Goal: Transaction & Acquisition: Purchase product/service

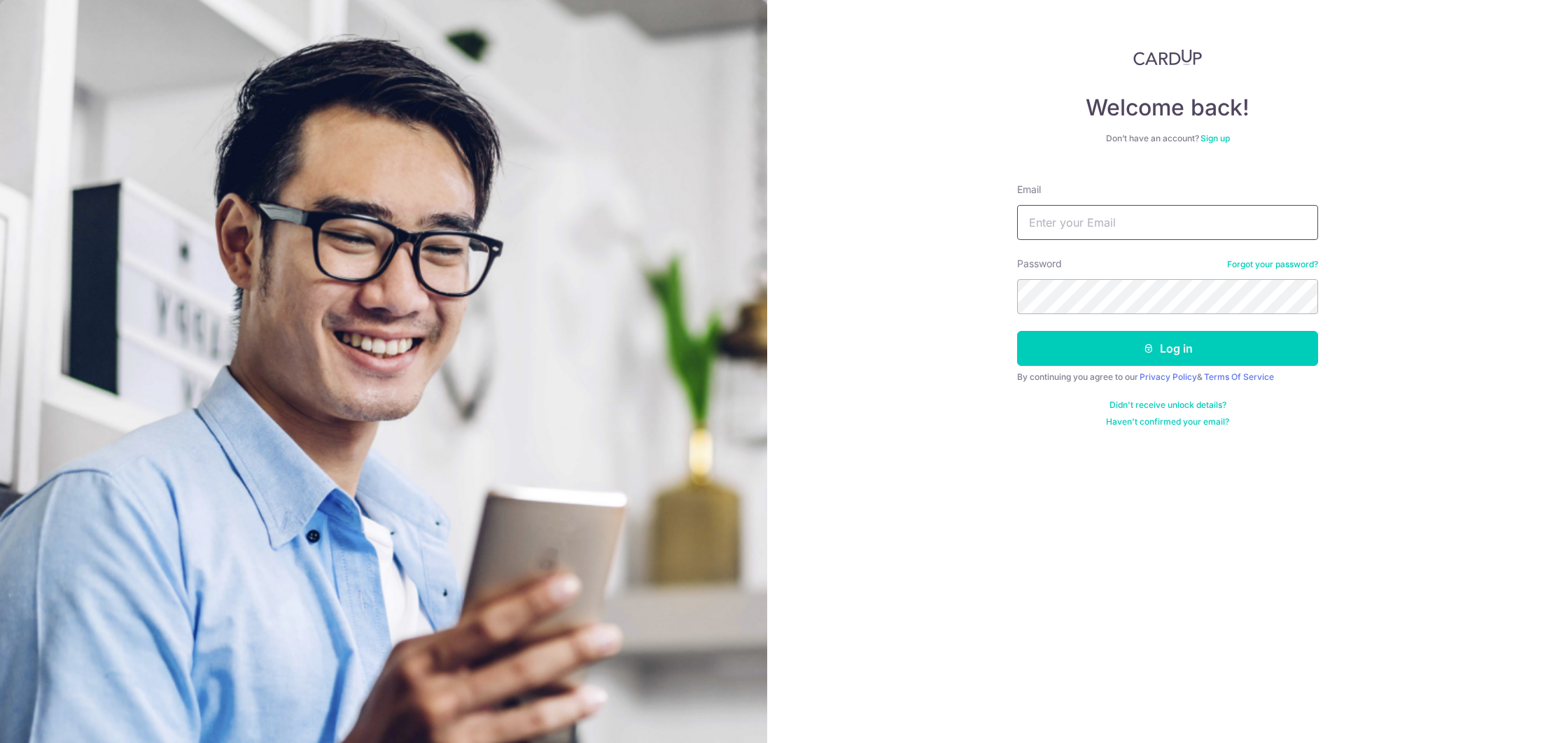
click at [1070, 225] on input "Email" at bounding box center [1167, 222] width 301 height 35
type input "teresatan@skilfull.com.sg"
click at [1142, 355] on button "Log in" at bounding box center [1167, 348] width 301 height 35
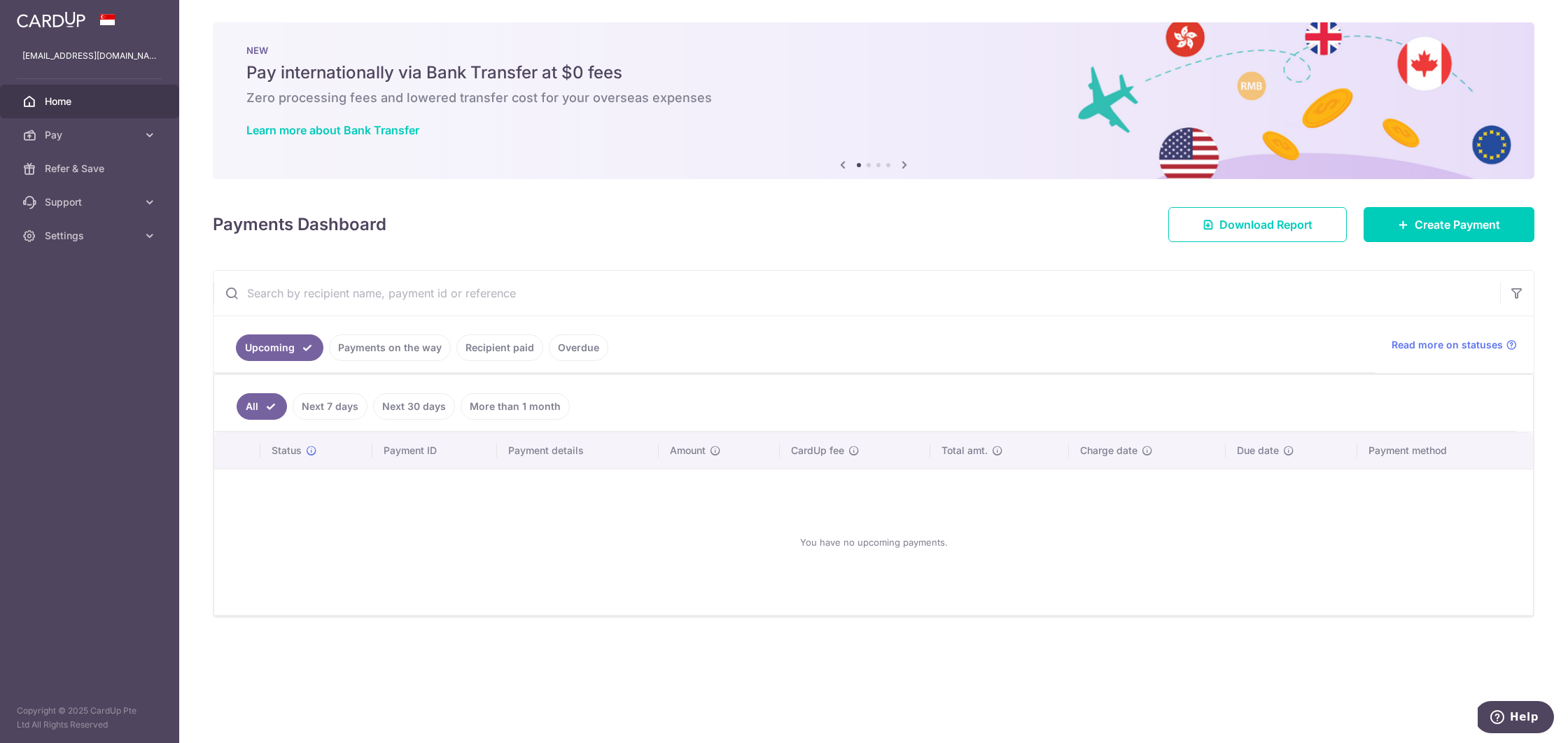
click at [494, 350] on link "Recipient paid" at bounding box center [499, 348] width 86 height 26
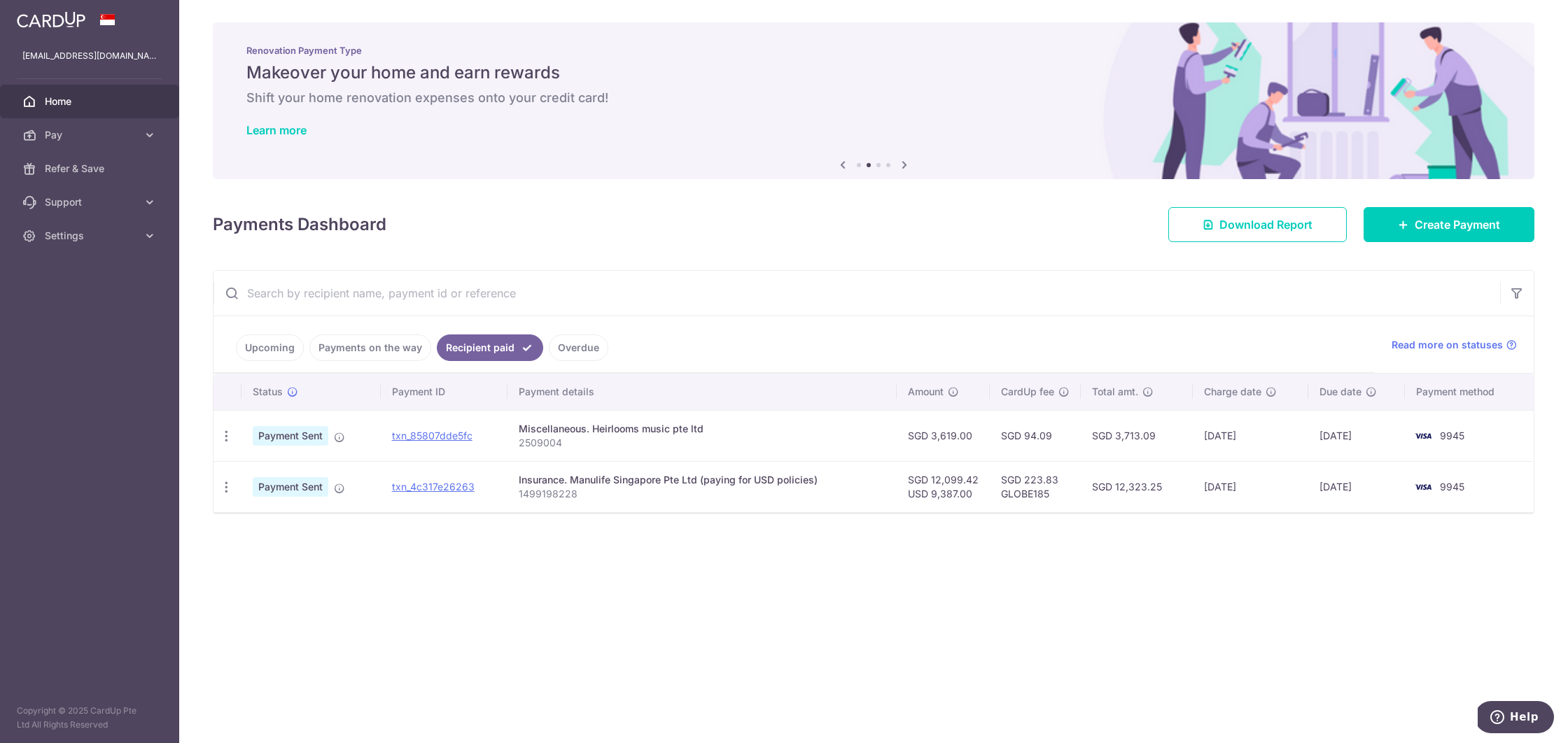
click at [411, 586] on div "× Pause Schedule Pause all future payments in this series Pause just this one p…" at bounding box center [874, 371] width 1389 height 743
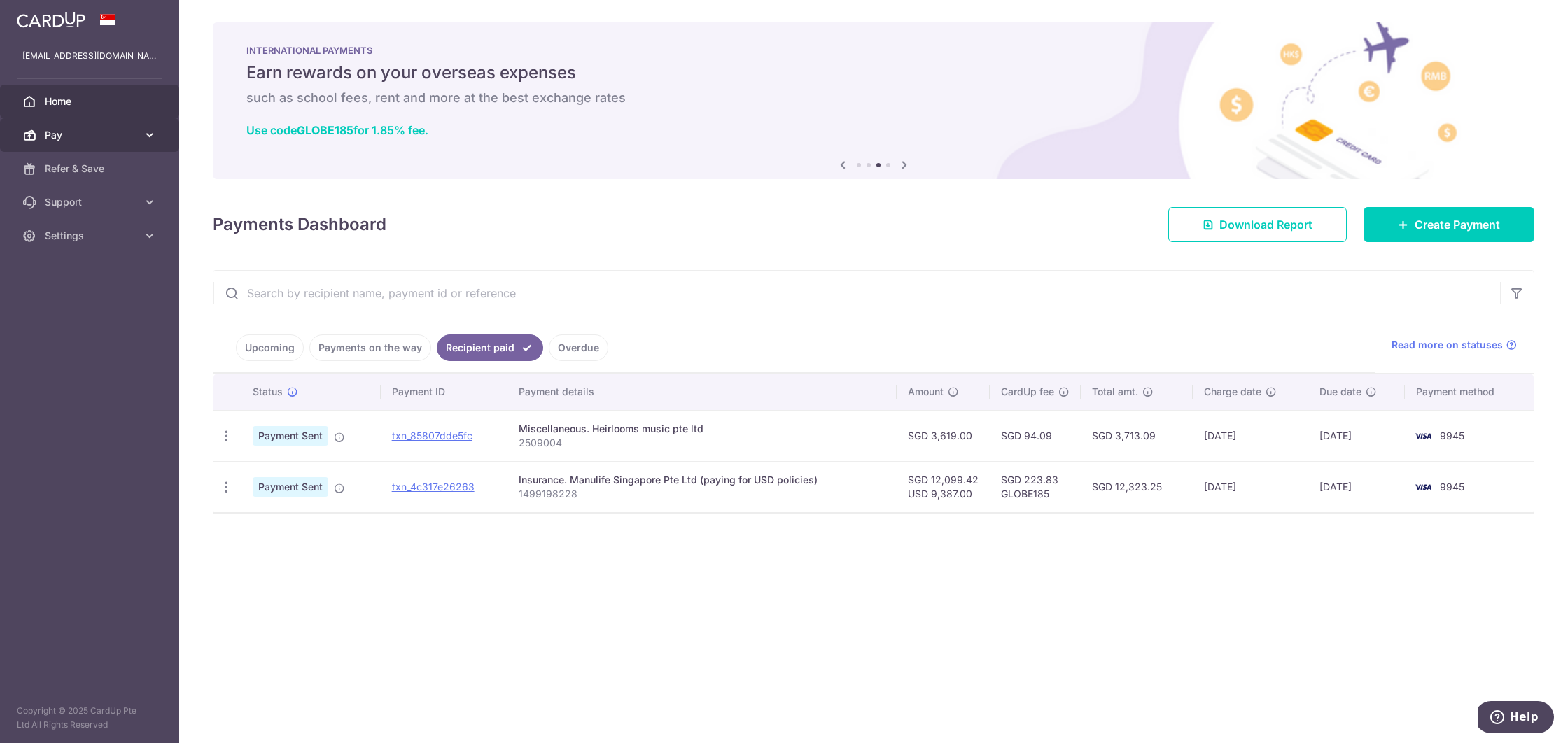
click at [89, 138] on span "Pay" at bounding box center [90, 135] width 92 height 14
click at [85, 174] on span "Payments" at bounding box center [90, 169] width 92 height 14
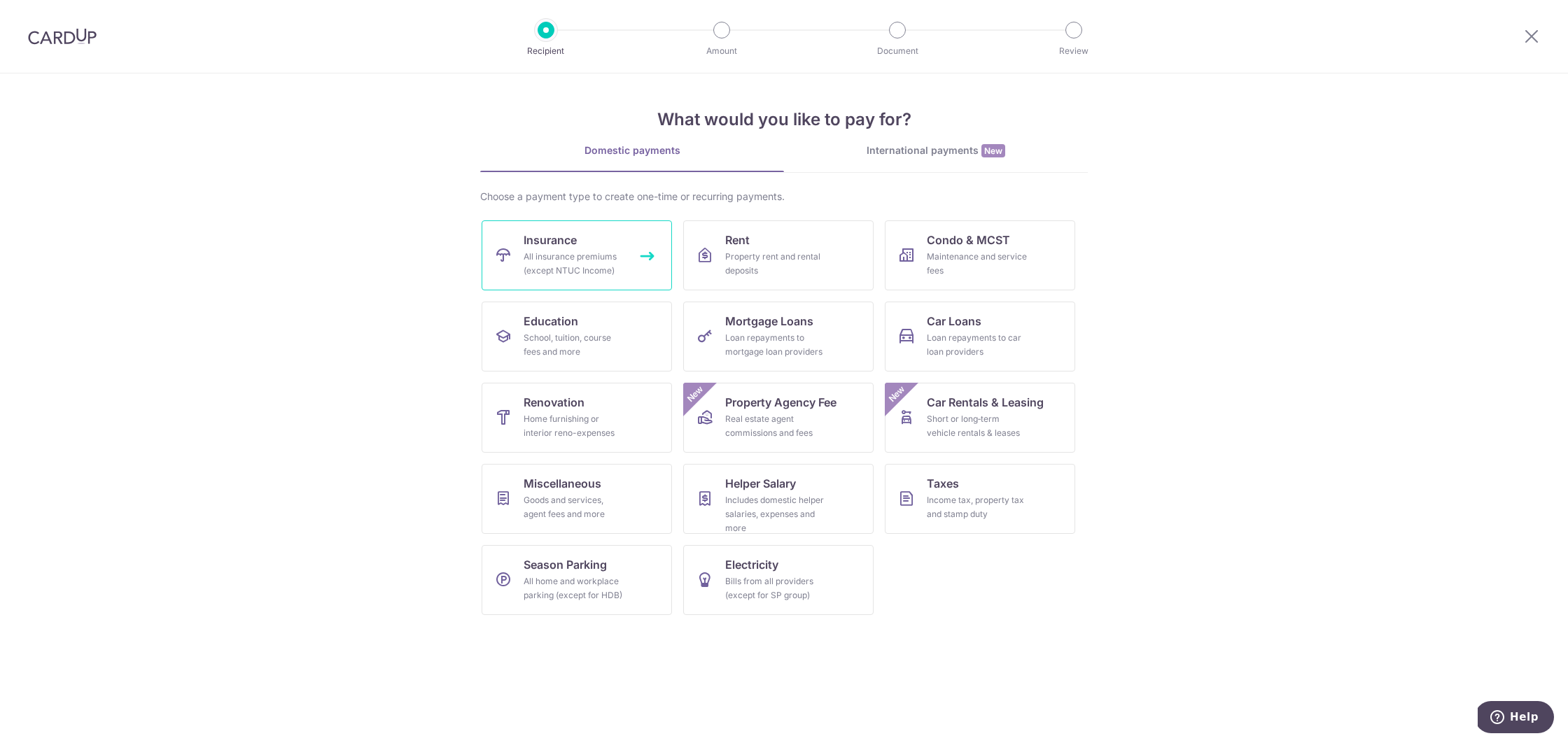
click at [611, 249] on link "Insurance All insurance premiums (except NTUC Income)" at bounding box center [576, 255] width 190 height 70
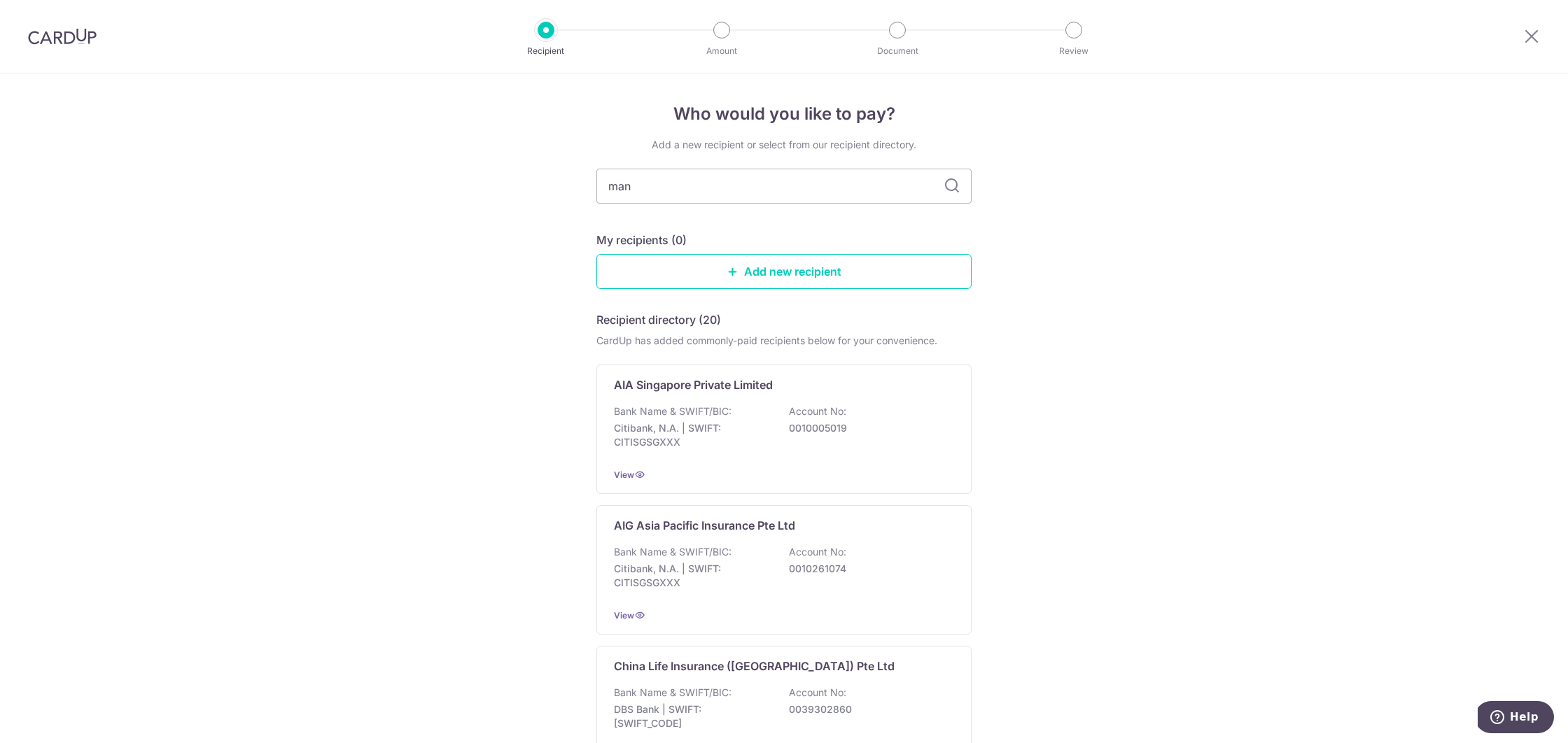
type input "manu"
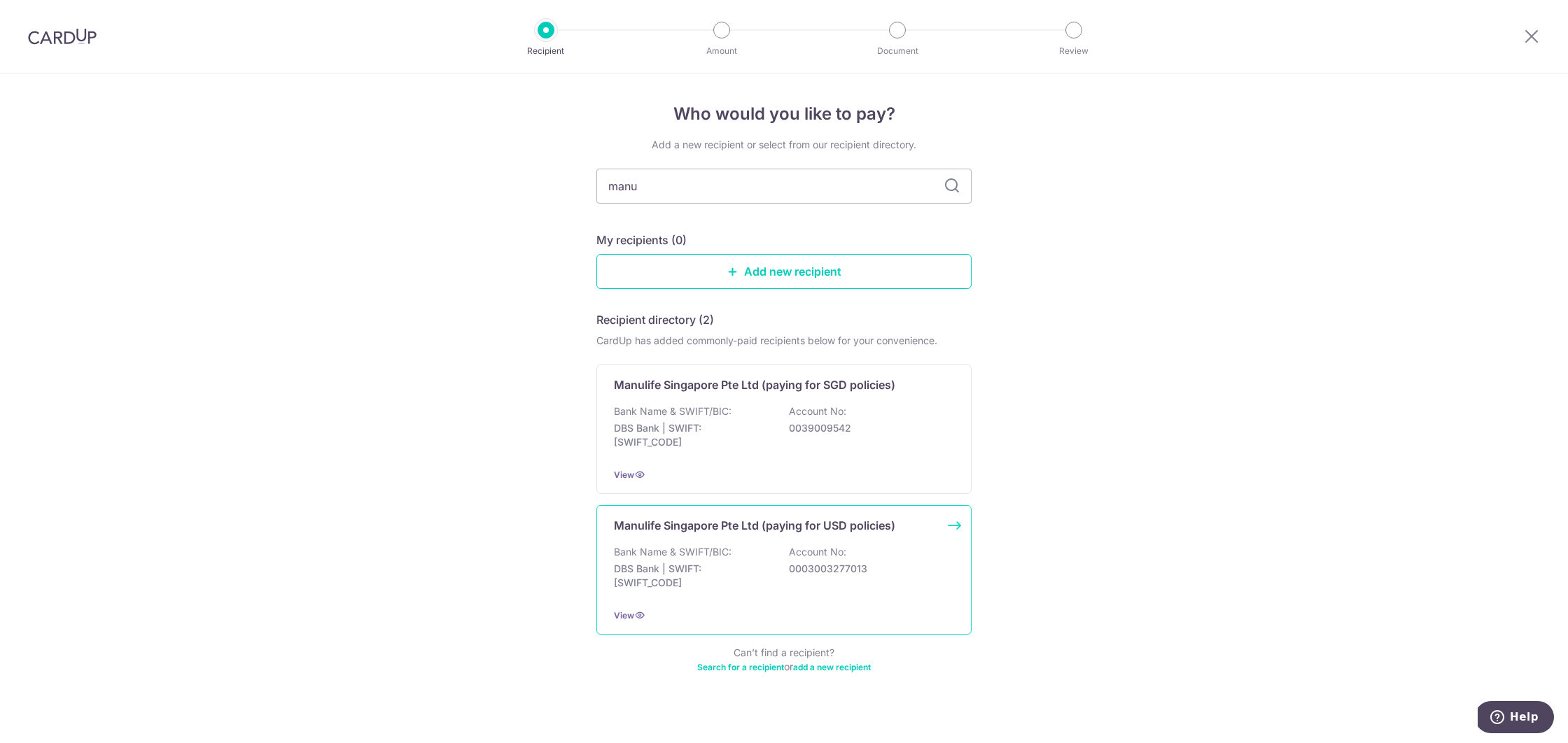
click at [672, 547] on p "Bank Name & SWIFT/BIC:" at bounding box center [672, 552] width 118 height 14
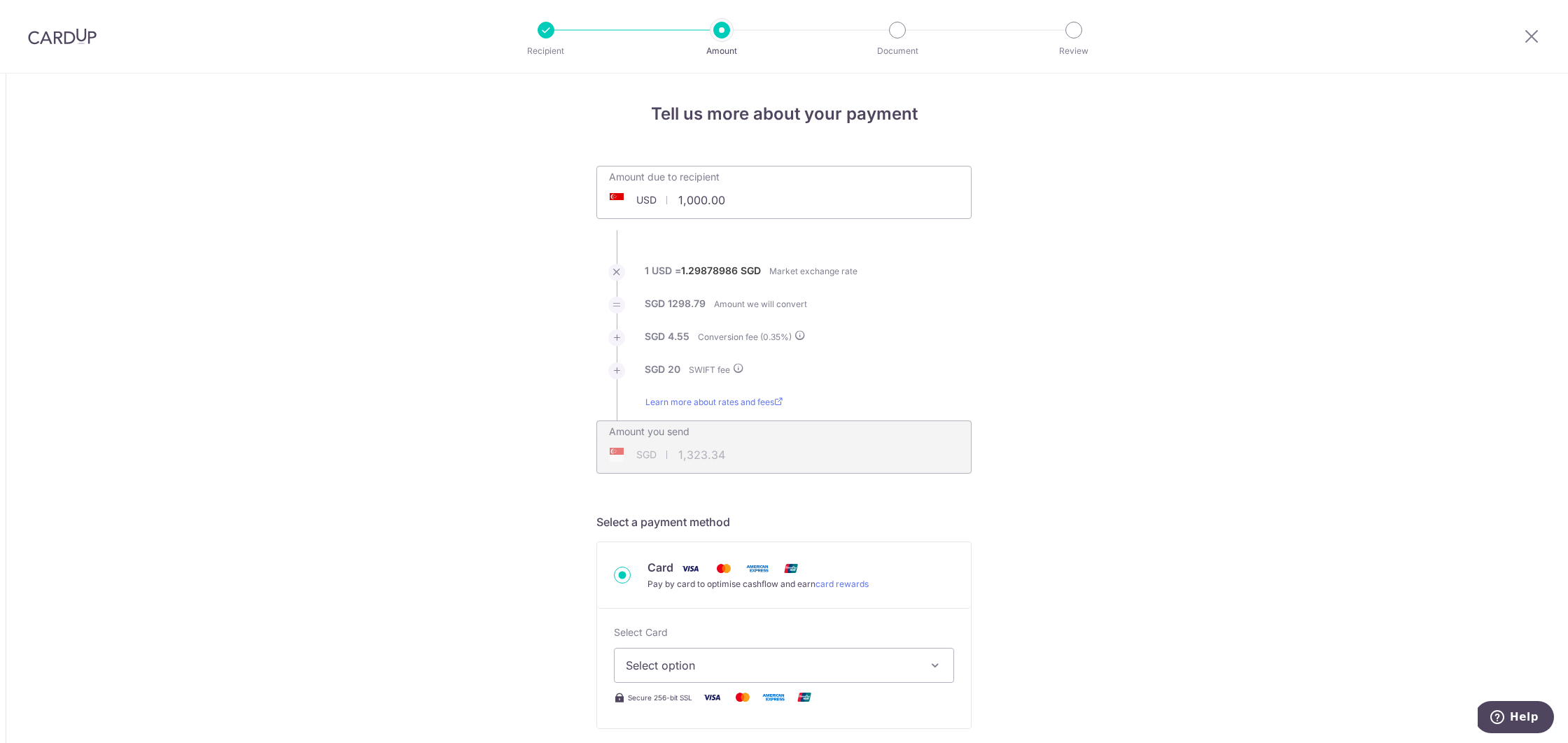
drag, startPoint x: 731, startPoint y: 207, endPoint x: 669, endPoint y: 185, distance: 65.8
click at [669, 185] on input "1,000.00" at bounding box center [705, 200] width 216 height 32
type input "10,825.00"
type input "14,128.41"
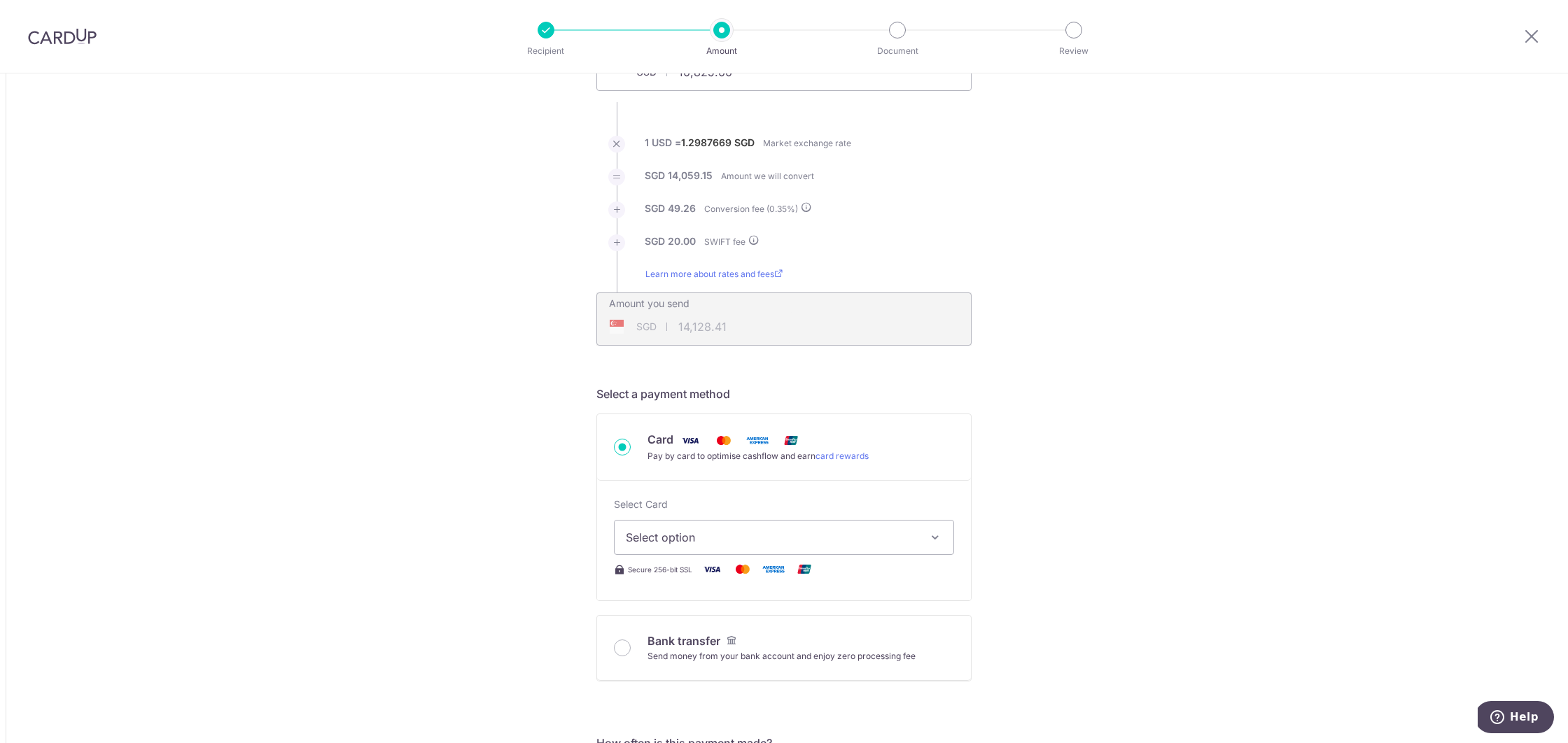
scroll to position [261, 0]
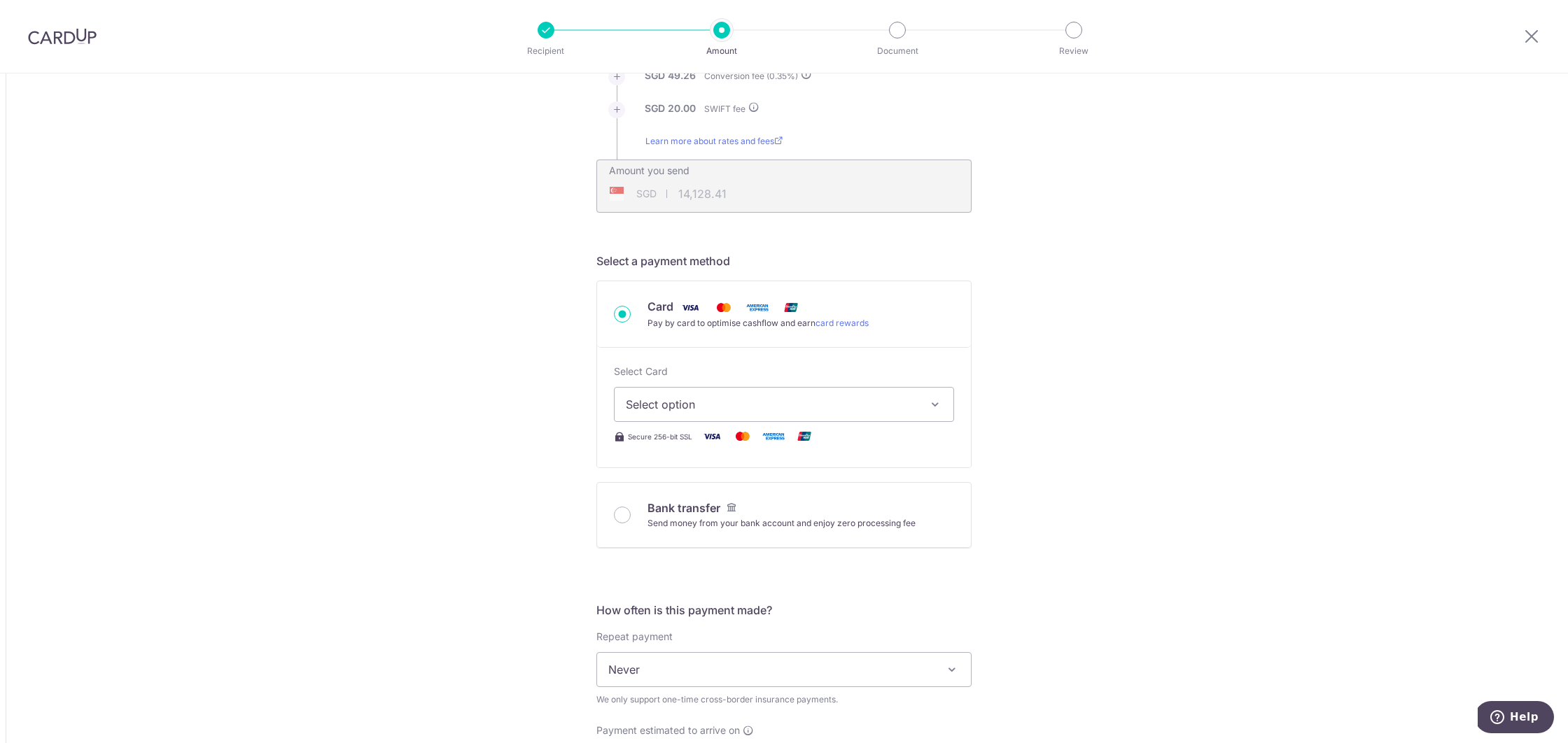
click at [692, 406] on span "Select option" at bounding box center [772, 405] width 291 height 16
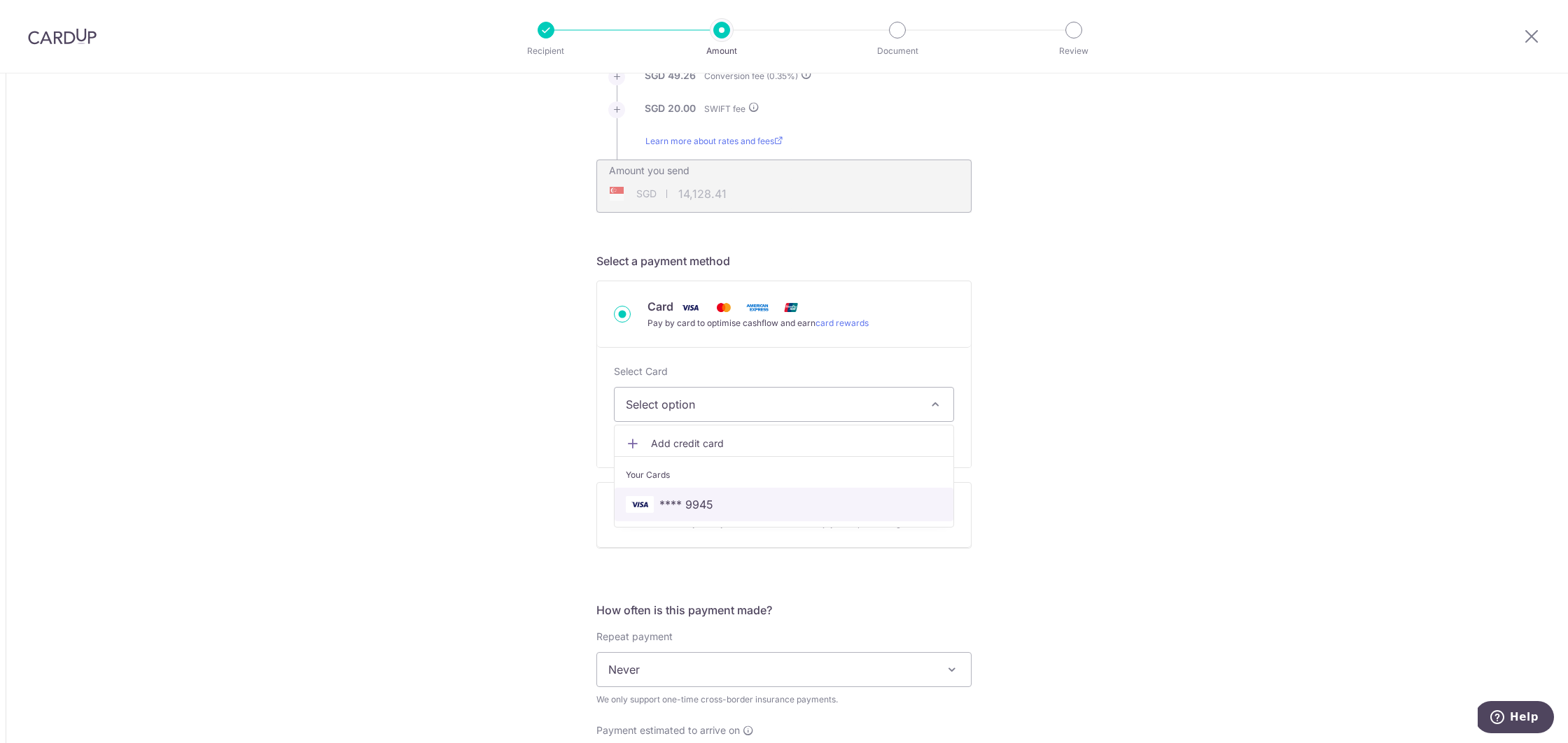
click at [693, 499] on span "**** 9945" at bounding box center [686, 504] width 54 height 16
type input "10,825.00"
type input "14,128.42"
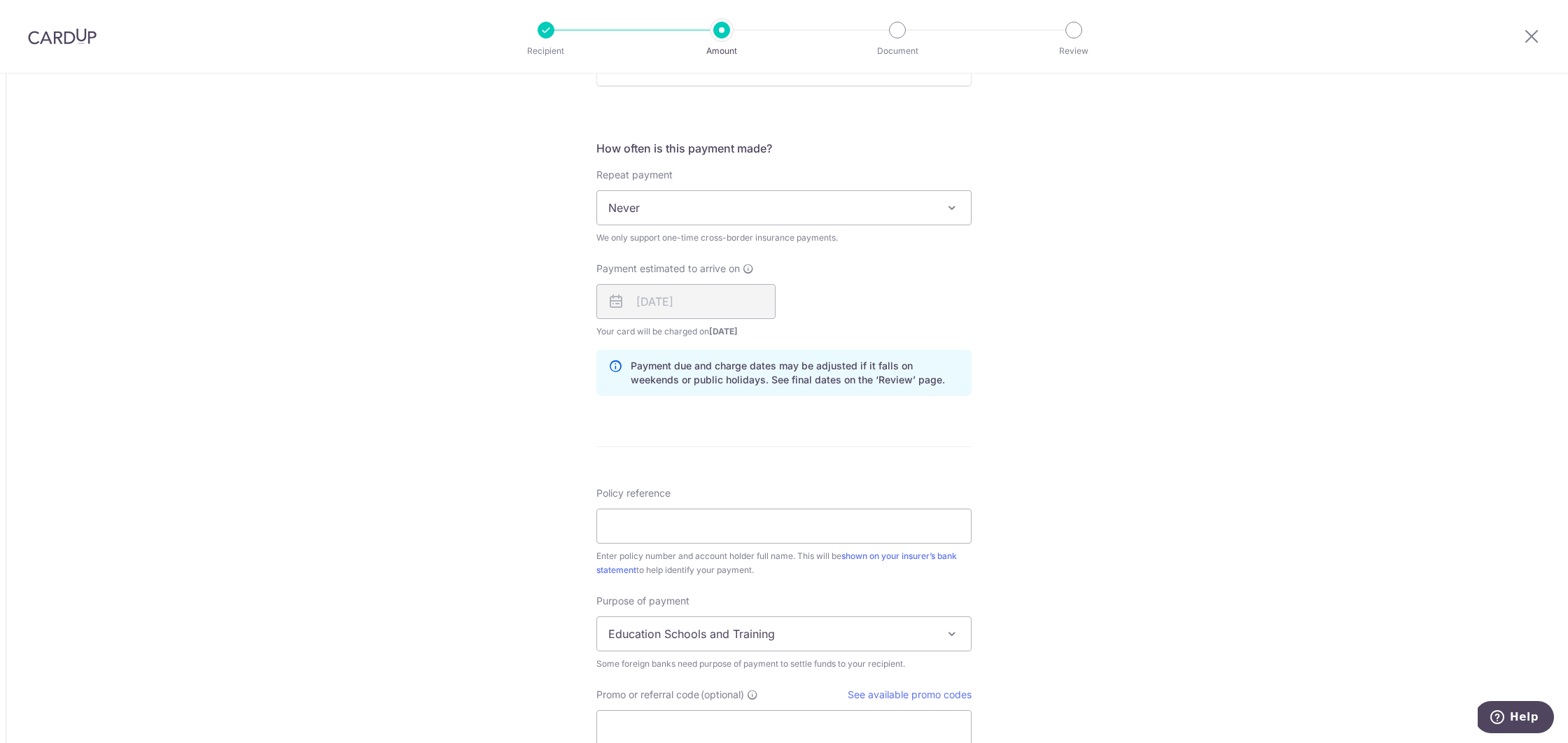
scroll to position [752, 0]
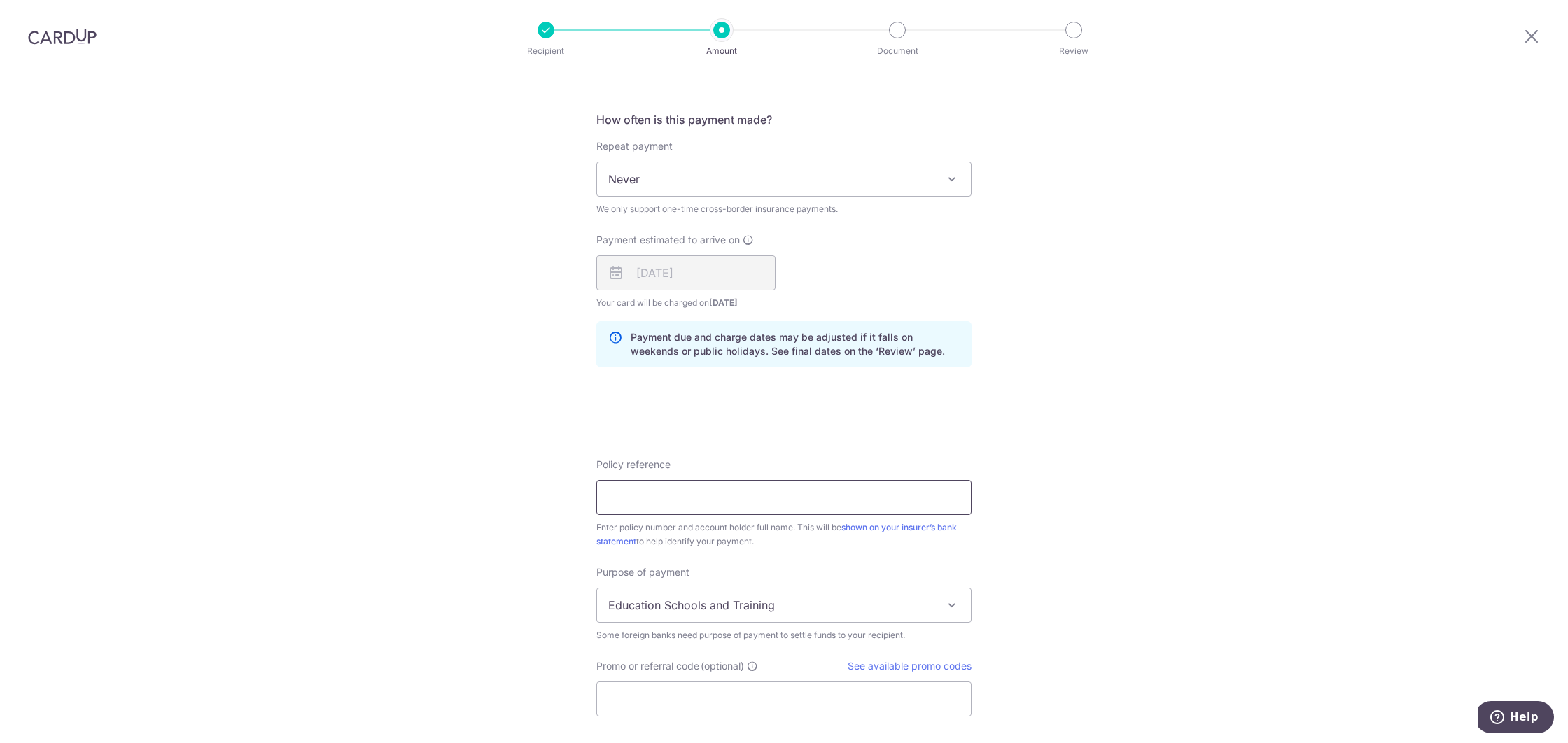
click at [694, 496] on input "Policy reference" at bounding box center [784, 498] width 375 height 35
type input "1499174070"
click at [445, 602] on div "Tell us more about your payment Amount due to recipient USD 10,825.00 10825 1 U…" at bounding box center [784, 165] width 1568 height 1685
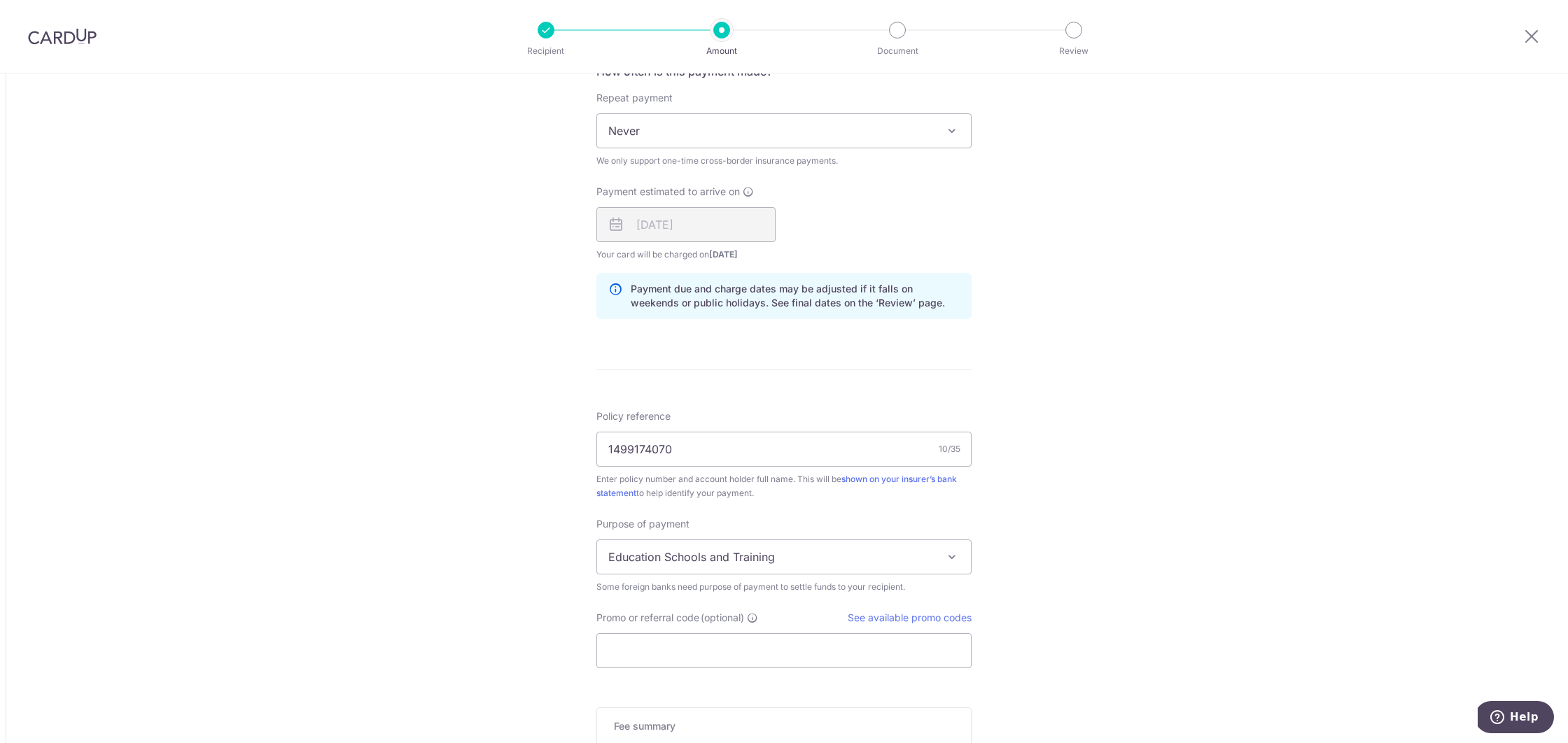
scroll to position [879, 0]
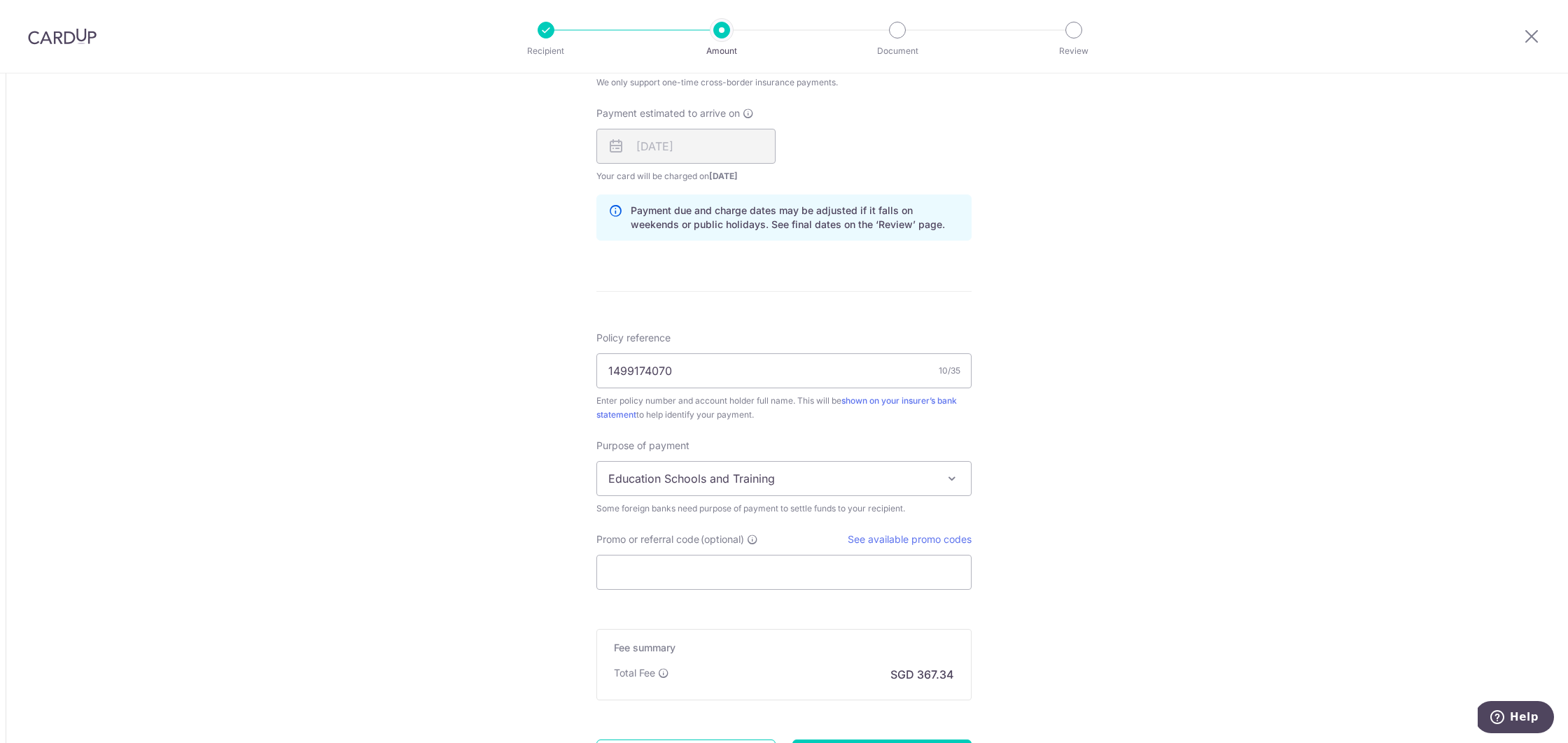
click at [665, 481] on span "Education Schools and Training" at bounding box center [784, 478] width 373 height 34
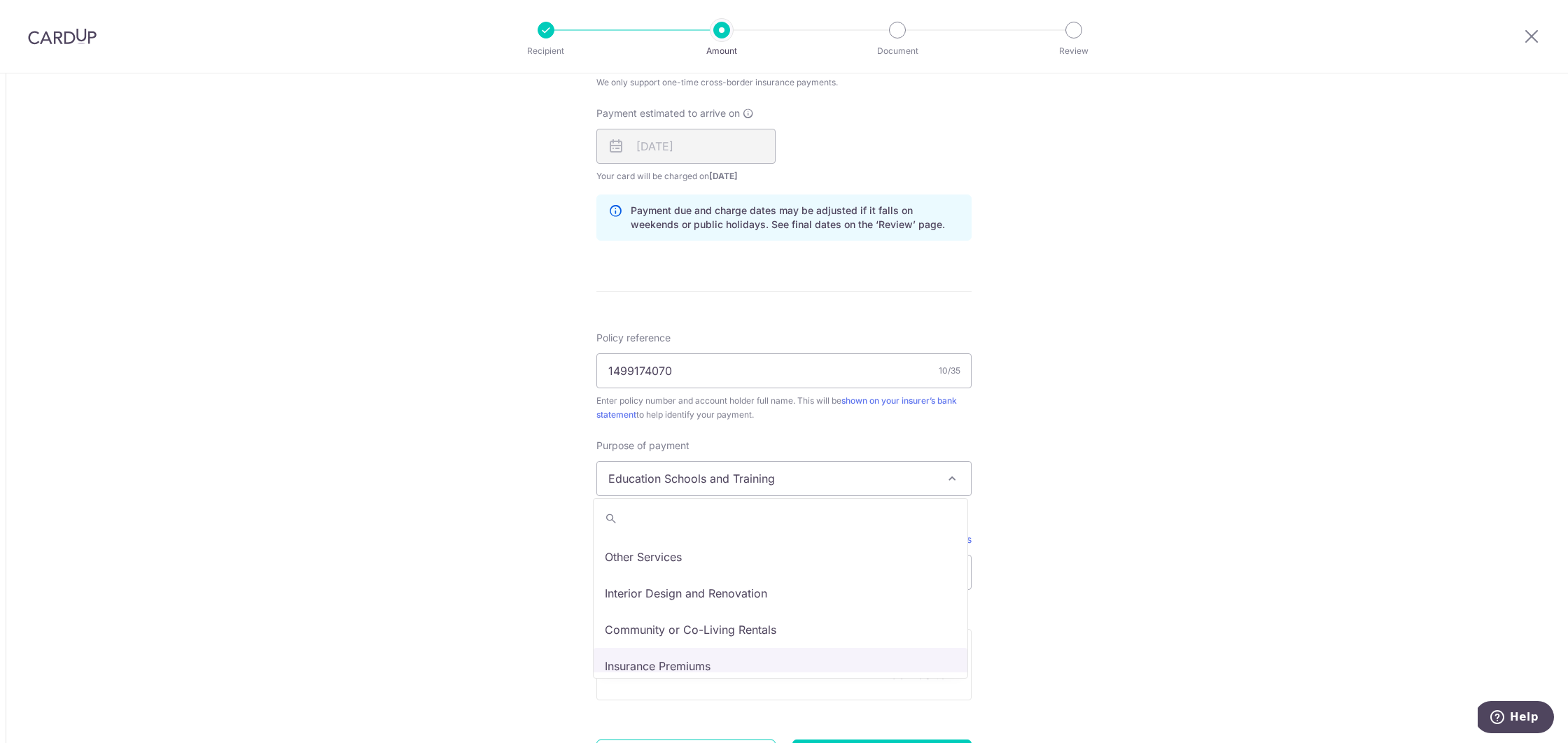
scroll to position [115, 0]
select select "Insurance Premiums"
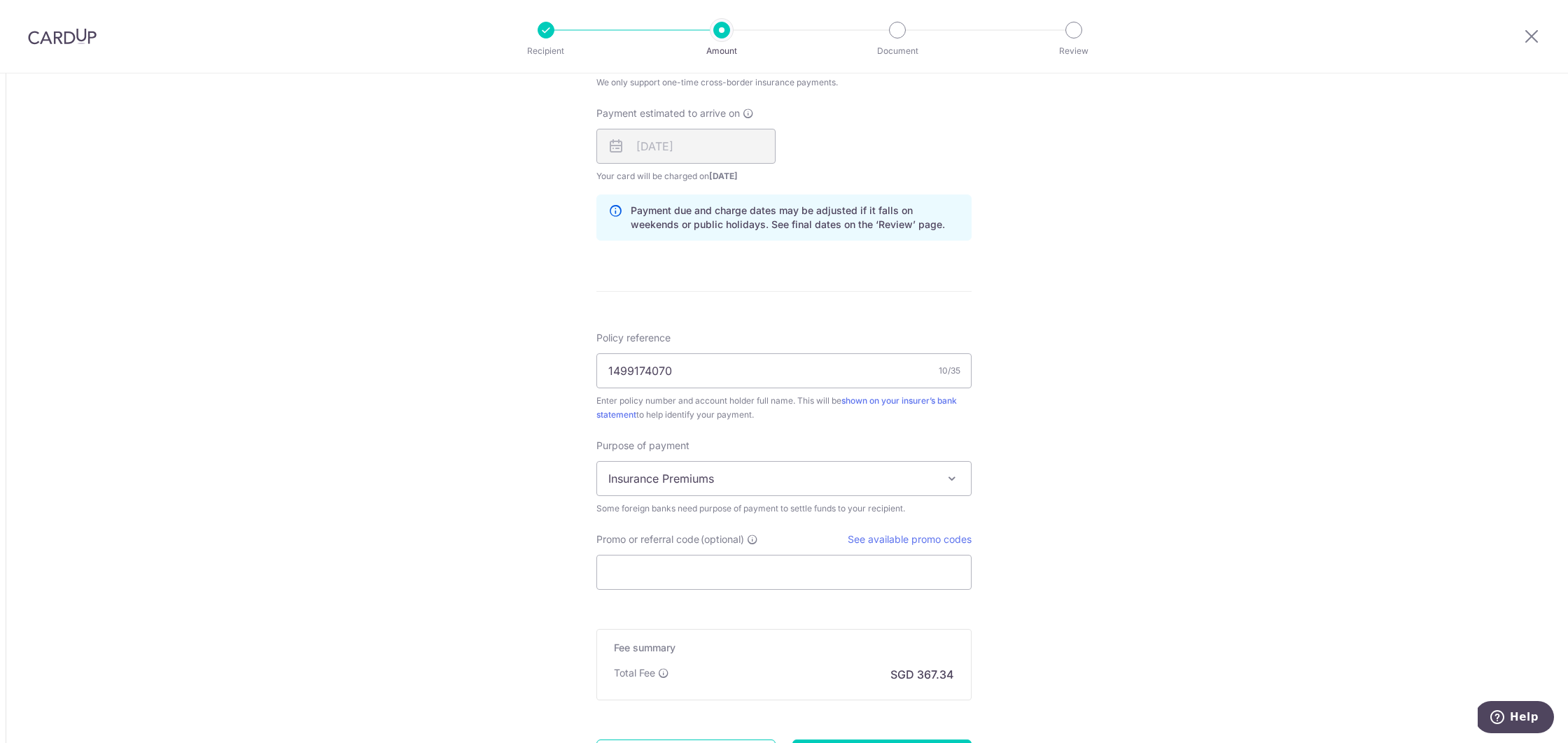
click at [511, 611] on div "Tell us more about your payment Amount due to recipient USD 10,825.00 10825 1 U…" at bounding box center [784, 38] width 1568 height 1685
click at [925, 541] on link "See available promo codes" at bounding box center [909, 539] width 124 height 12
click at [631, 578] on input "Promo or referral code (optional)" at bounding box center [784, 573] width 375 height 35
paste input "GLOBE185"
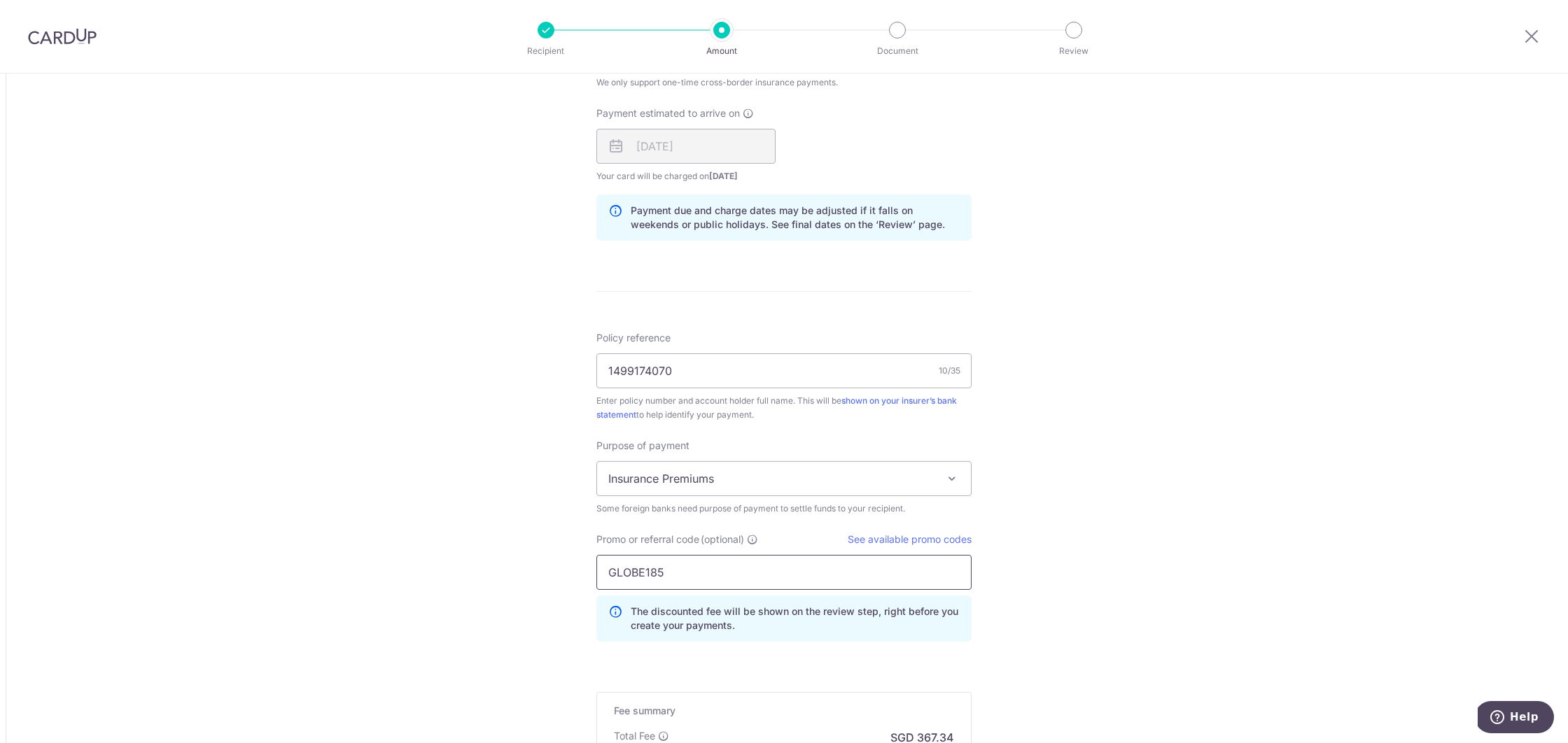
type input "GLOBE185"
click at [512, 597] on div "Tell us more about your payment Amount due to recipient USD 10,825.00 10825 1 U…" at bounding box center [784, 69] width 1568 height 1748
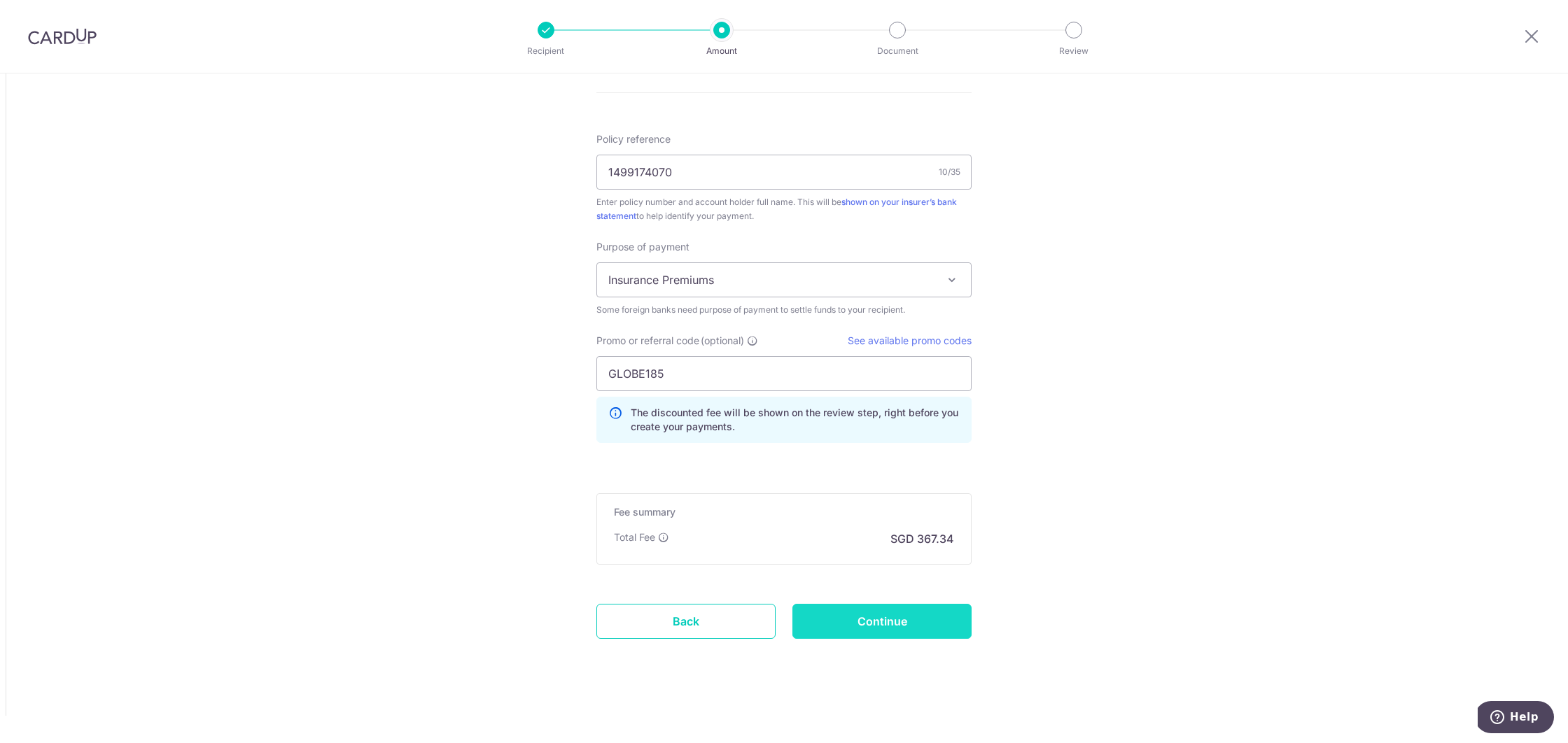
click at [857, 625] on input "Continue" at bounding box center [882, 621] width 179 height 35
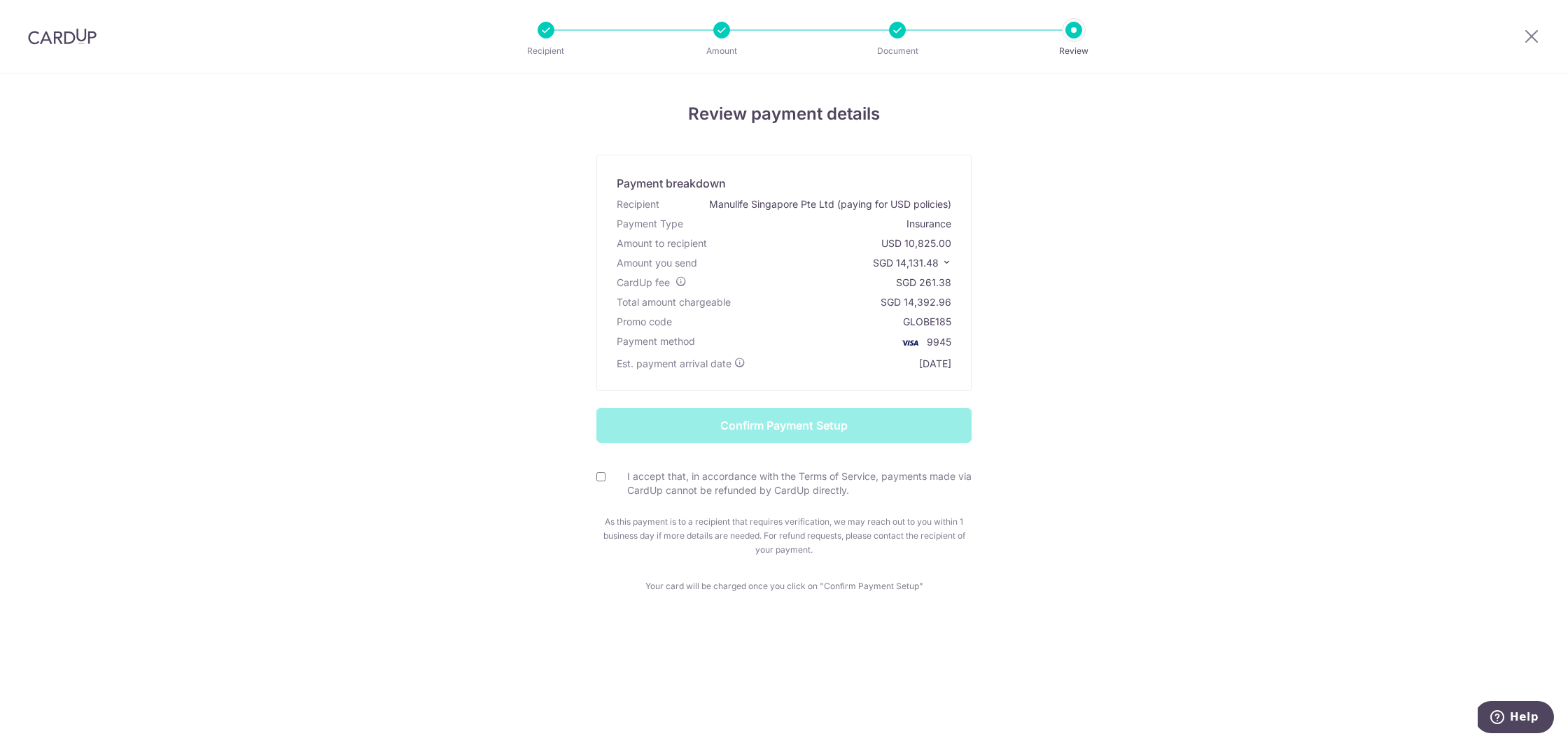
click at [603, 479] on input "I accept that, in accordance with the Terms of Service, payments made via CardU…" at bounding box center [601, 476] width 9 height 9
checkbox input "true"
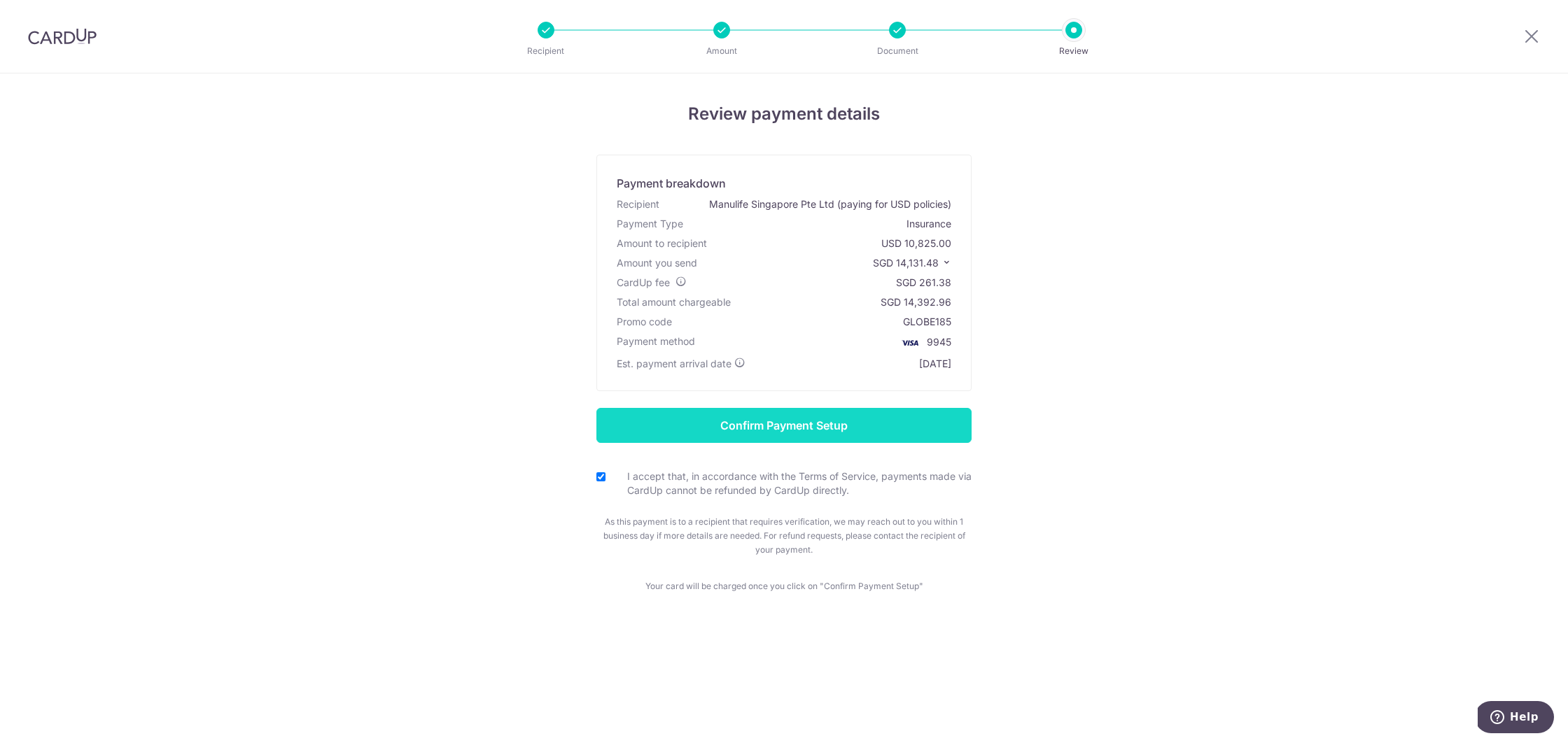
click at [819, 420] on input "Confirm Payment Setup" at bounding box center [784, 425] width 375 height 35
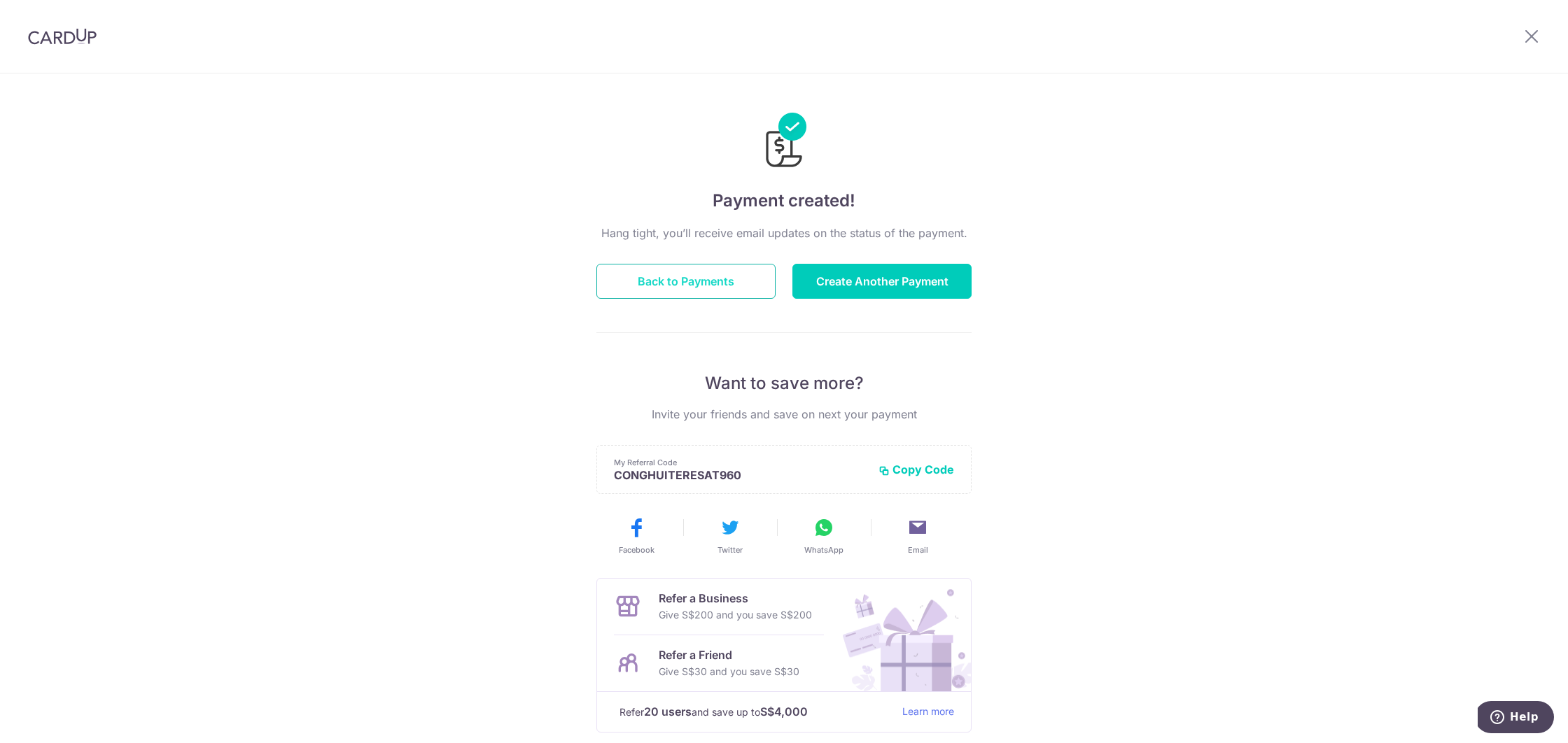
click at [691, 277] on button "Back to Payments" at bounding box center [686, 281] width 179 height 35
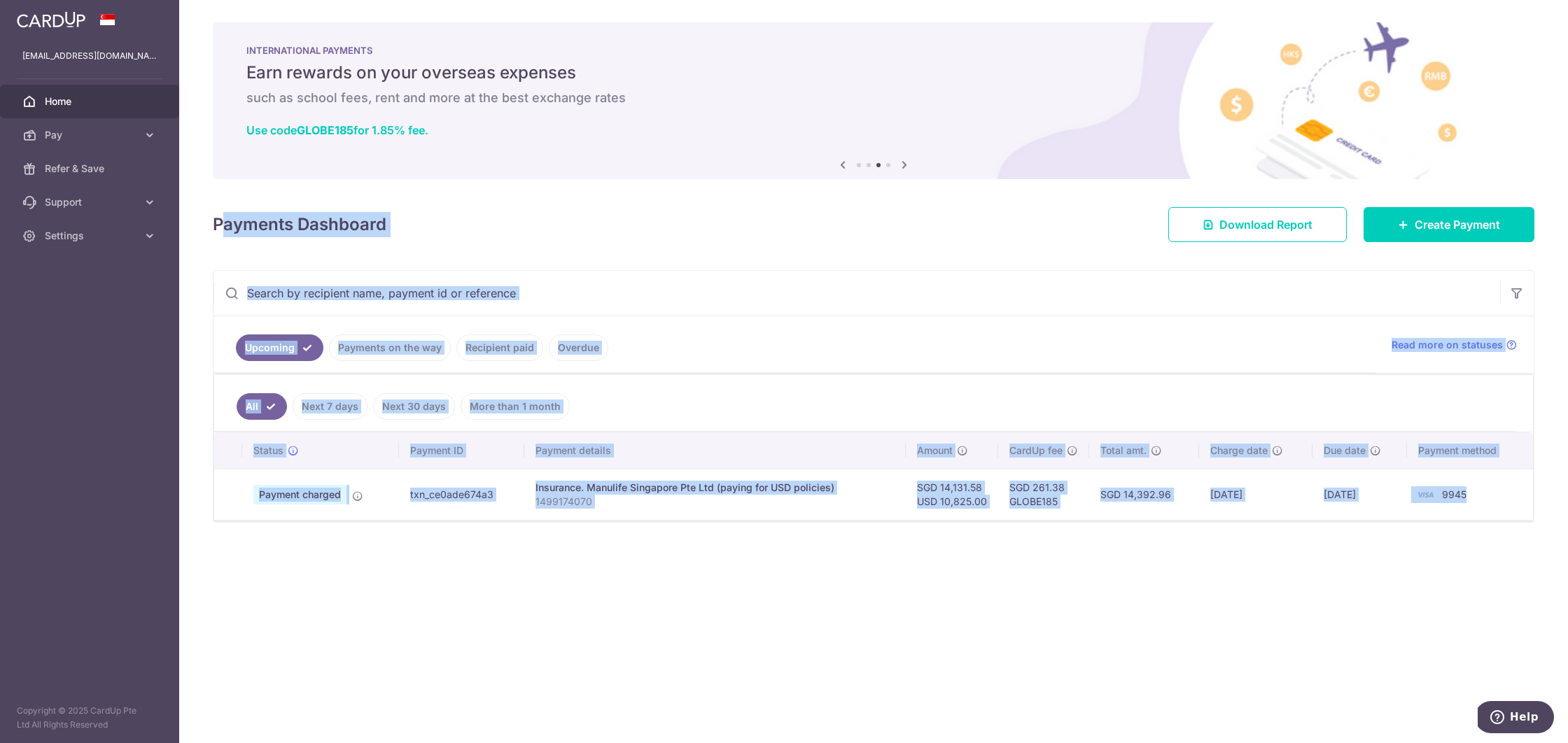
drag, startPoint x: 1502, startPoint y: 504, endPoint x: 220, endPoint y: 218, distance: 1313.5
click at [220, 218] on div "× Pause Schedule Pause all future payments in this series Pause just this one p…" at bounding box center [874, 371] width 1389 height 743
click at [559, 258] on div "× Pause Schedule Pause all future payments in this series Pause just this one p…" at bounding box center [874, 371] width 1389 height 743
drag, startPoint x: 212, startPoint y: 221, endPoint x: 1472, endPoint y: 506, distance: 1291.8
click at [1472, 506] on div "× Pause Schedule Pause all future payments in this series Pause just this one p…" at bounding box center [874, 371] width 1389 height 743
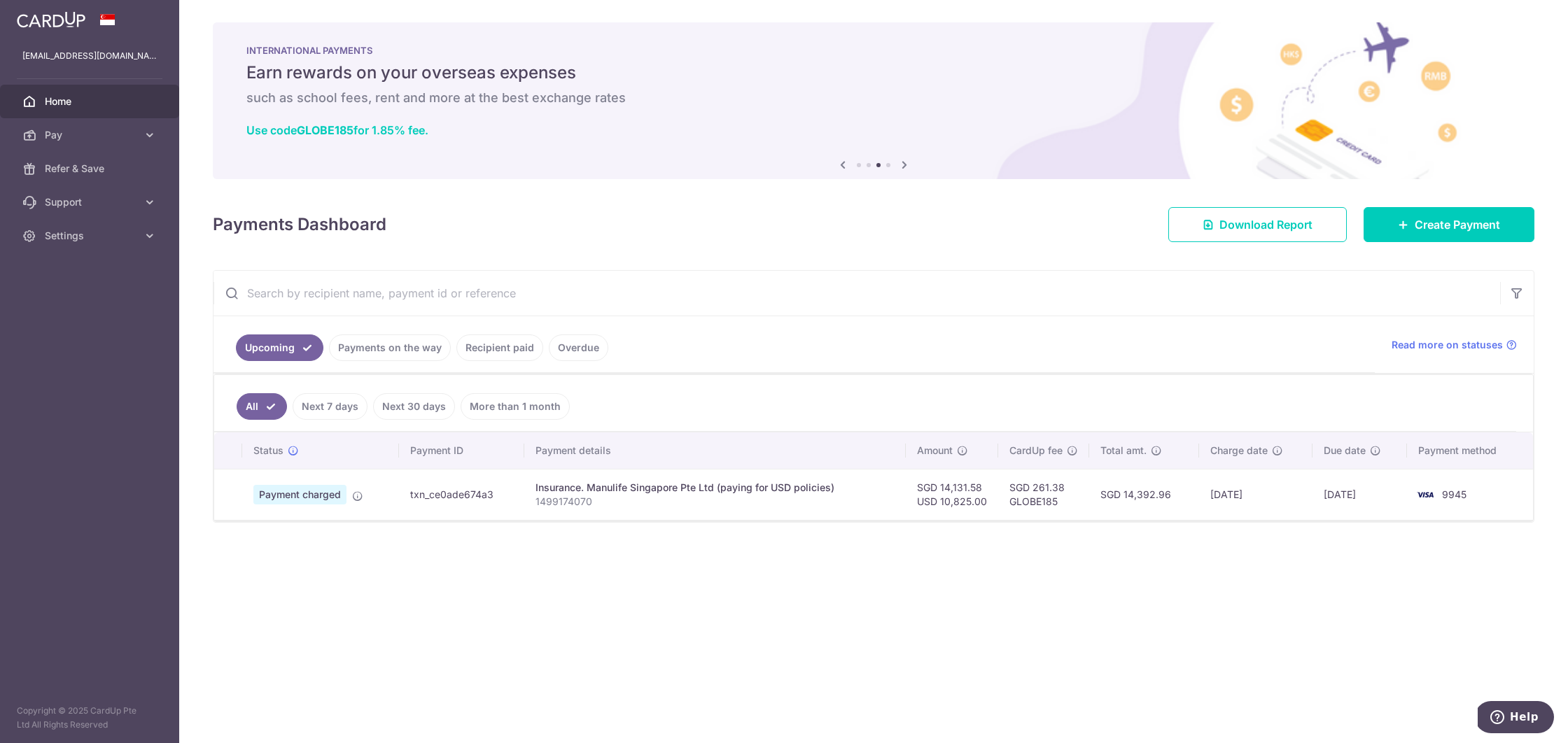
click at [413, 576] on div "× Pause Schedule Pause all future payments in this series Pause just this one p…" at bounding box center [874, 371] width 1389 height 743
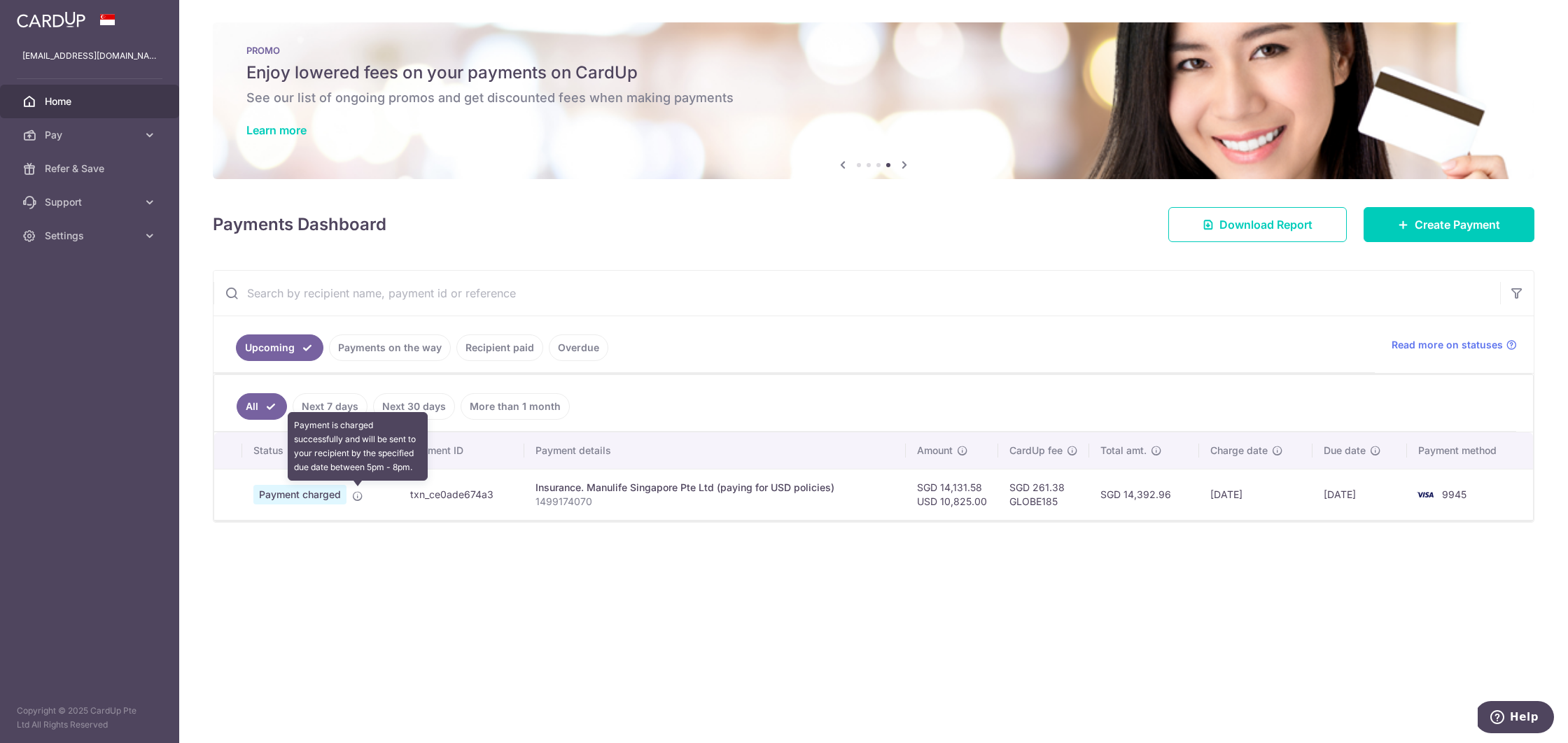
click at [358, 495] on icon at bounding box center [358, 496] width 12 height 12
click at [367, 569] on div "× Pause Schedule Pause all future payments in this series Pause just this one p…" at bounding box center [874, 371] width 1389 height 743
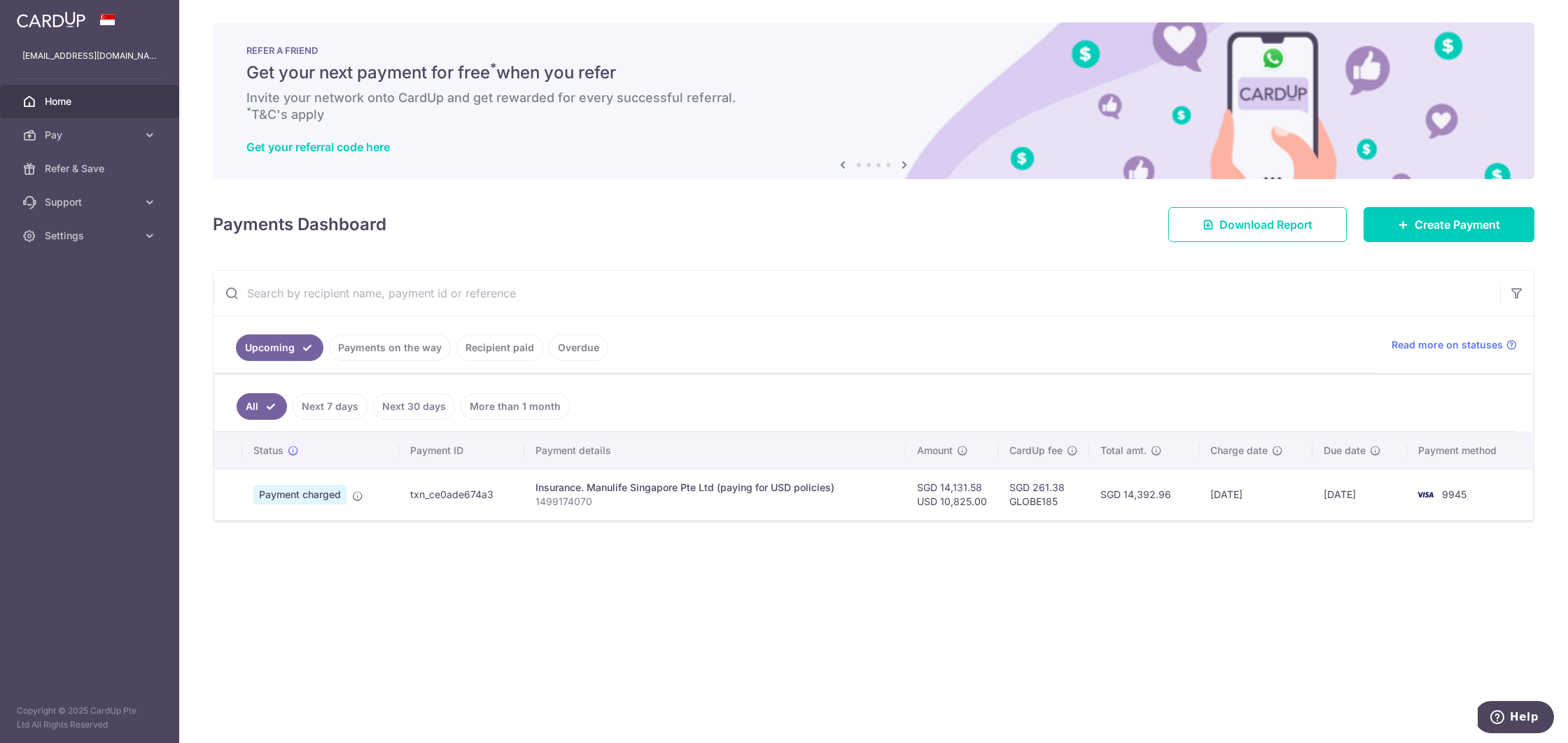
click at [772, 593] on div "× Pause Schedule Pause all future payments in this series Pause just this one p…" at bounding box center [874, 371] width 1389 height 743
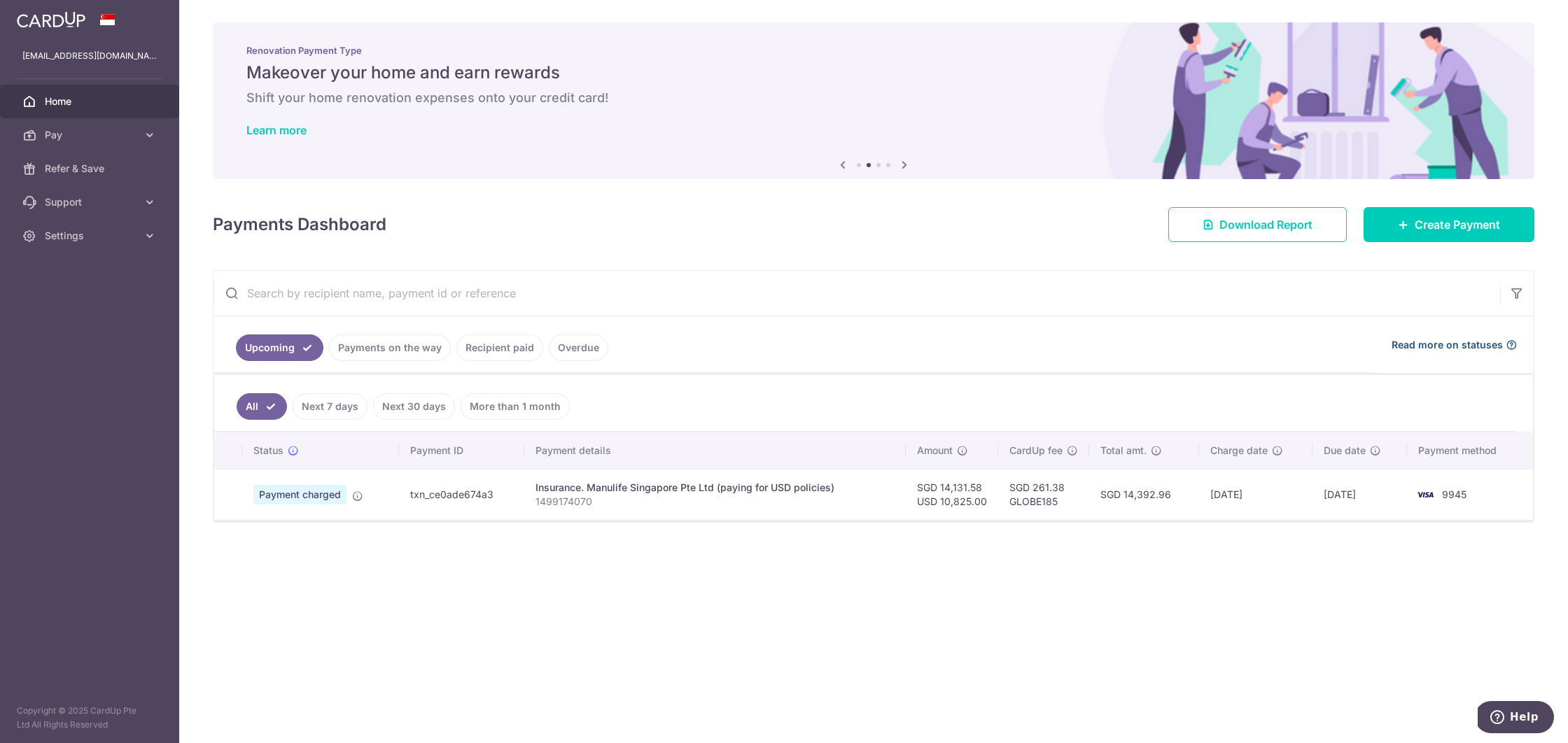
click at [1509, 344] on icon at bounding box center [1511, 346] width 12 height 12
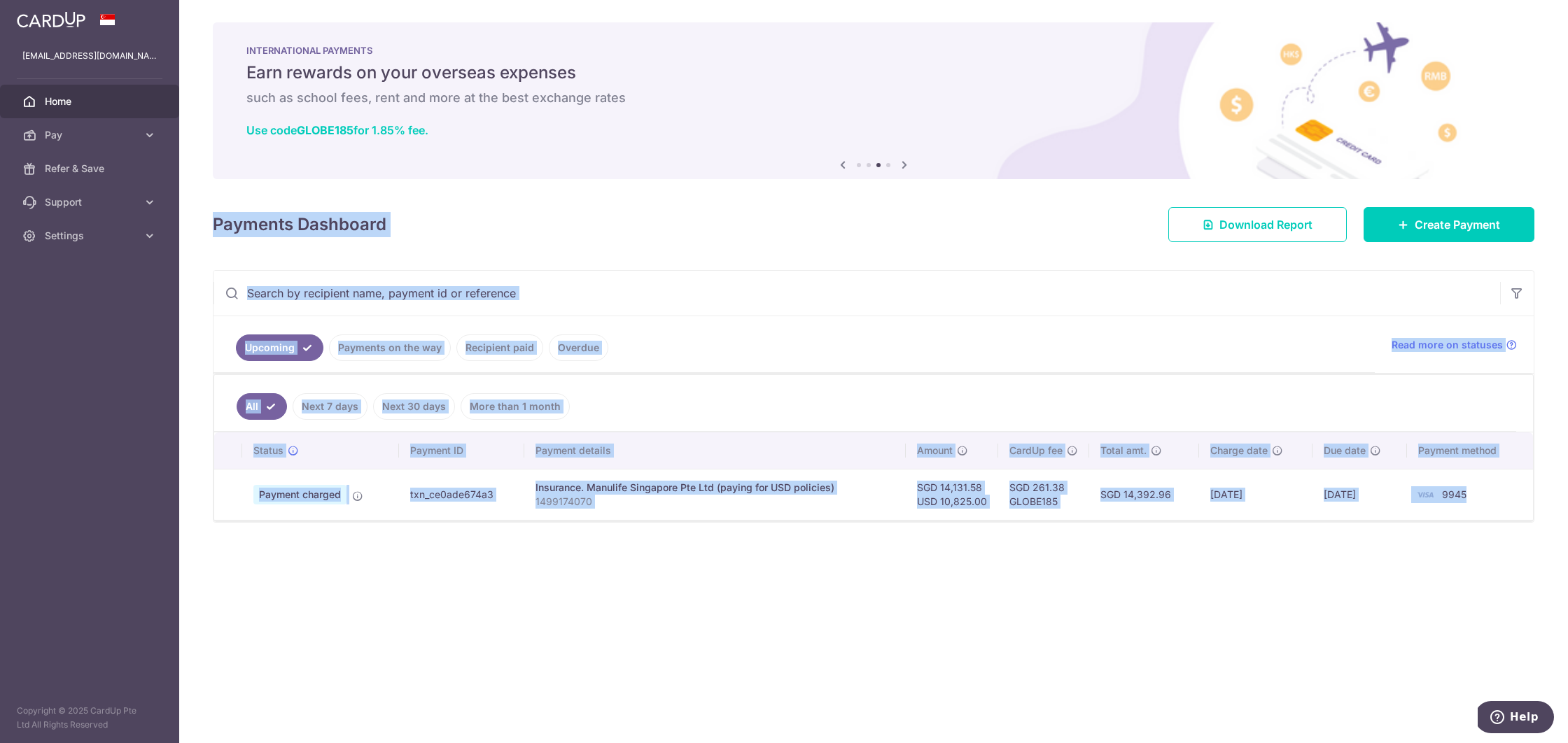
drag, startPoint x: 1491, startPoint y: 495, endPoint x: 199, endPoint y: 212, distance: 1322.6
click at [199, 212] on div "× Pause Schedule Pause all future payments in this series Pause just this one p…" at bounding box center [874, 371] width 1389 height 743
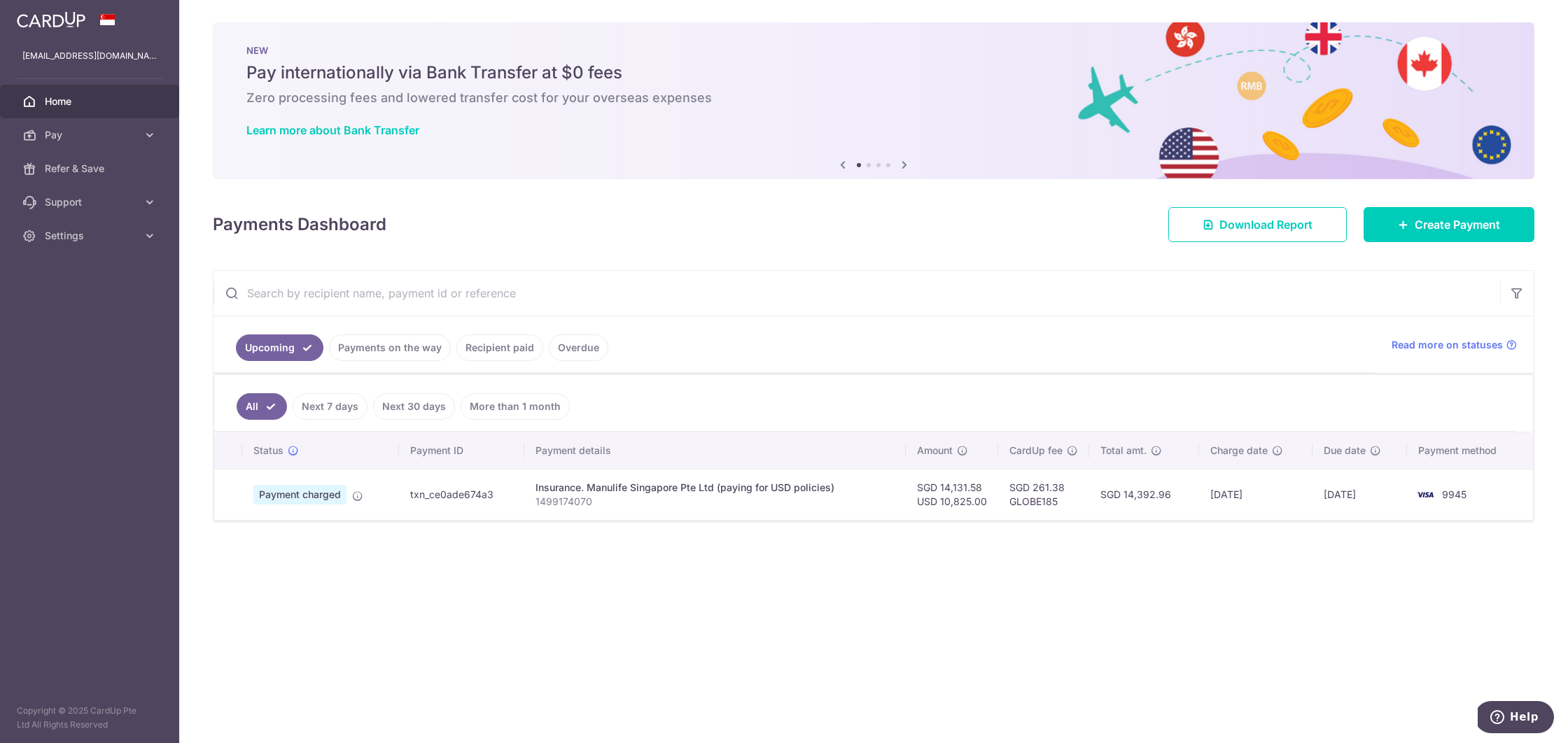
click at [1221, 683] on div "× Pause Schedule Pause all future payments in this series Pause just this one p…" at bounding box center [874, 371] width 1389 height 743
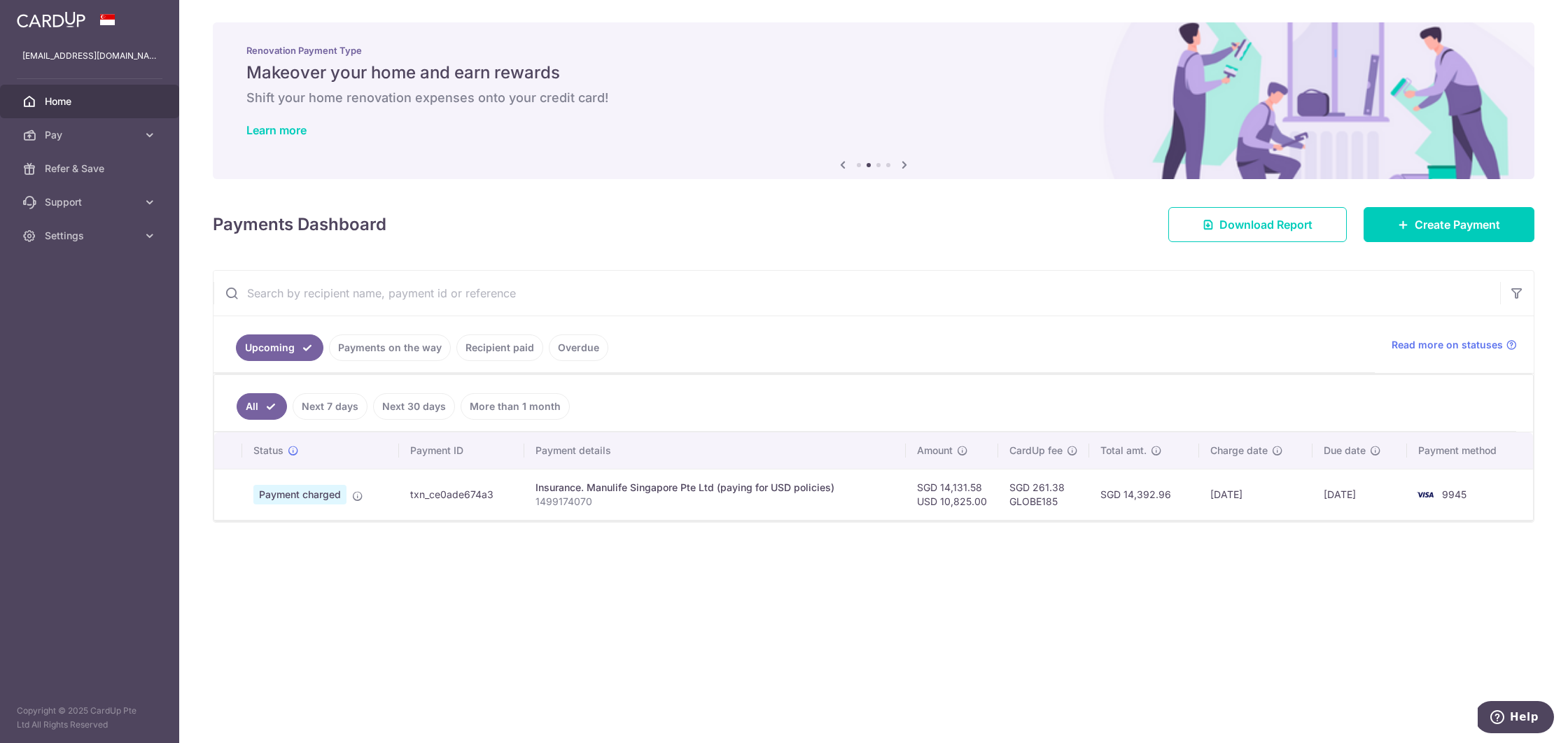
click at [745, 633] on div "× Pause Schedule Pause all future payments in this series Pause just this one p…" at bounding box center [874, 371] width 1389 height 743
